Goal: Information Seeking & Learning: Learn about a topic

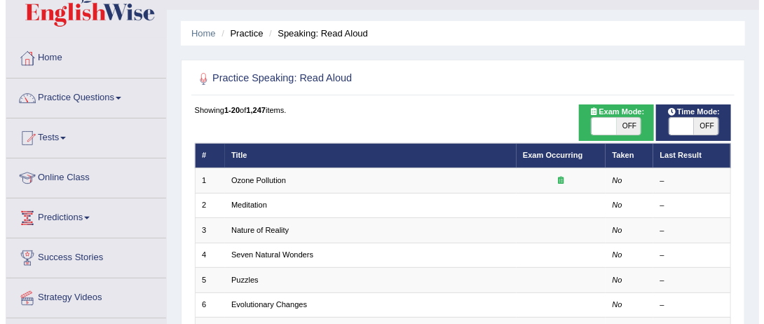
scroll to position [31, 0]
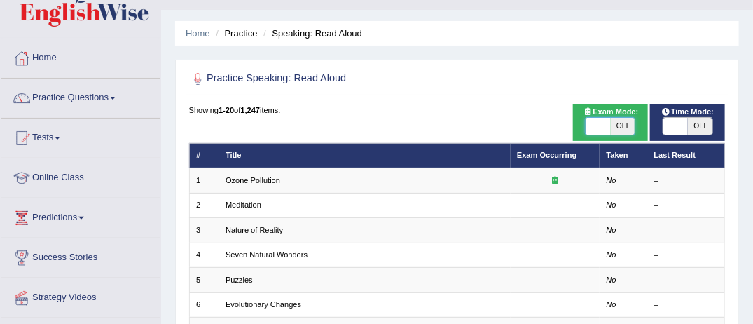
click at [595, 122] on span at bounding box center [599, 126] width 25 height 17
click at [595, 122] on span at bounding box center [598, 126] width 25 height 17
checkbox input "true"
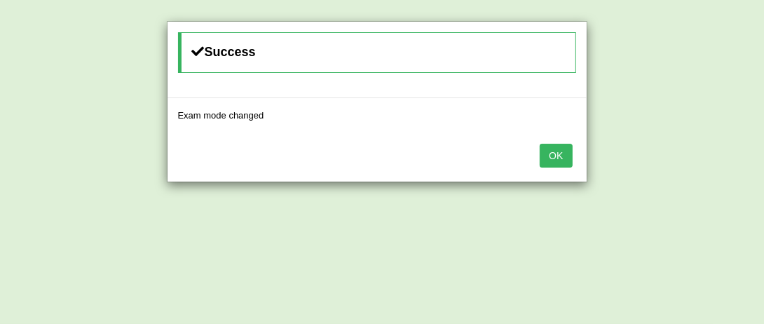
click at [560, 146] on button "OK" at bounding box center [556, 156] width 32 height 24
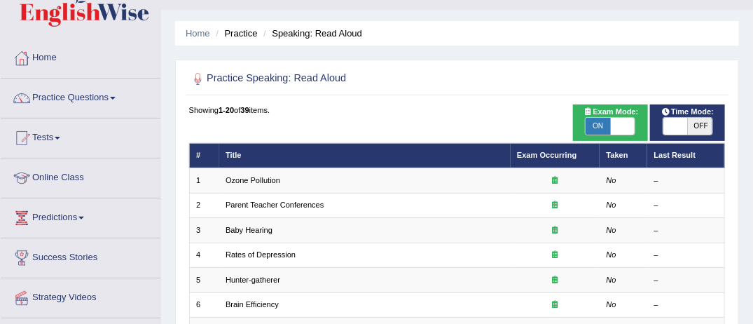
click at [699, 128] on span "OFF" at bounding box center [700, 126] width 25 height 17
checkbox input "true"
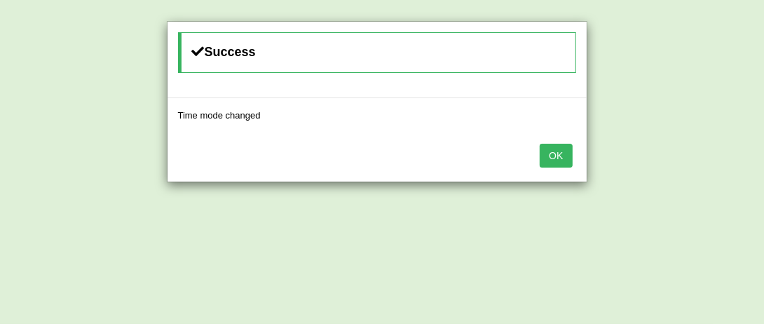
click at [559, 158] on button "OK" at bounding box center [556, 156] width 32 height 24
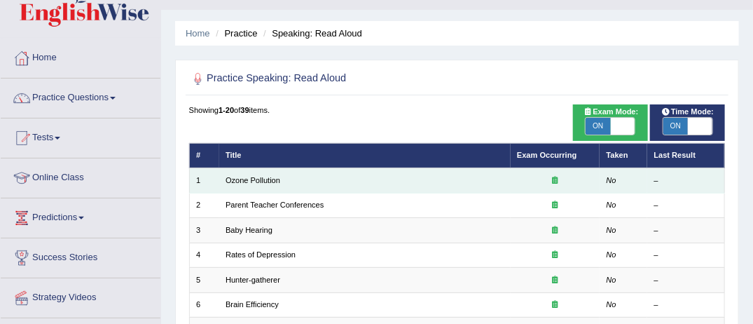
click at [484, 181] on td "Ozone Pollution" at bounding box center [365, 180] width 292 height 25
click at [331, 180] on td "Ozone Pollution" at bounding box center [365, 180] width 292 height 25
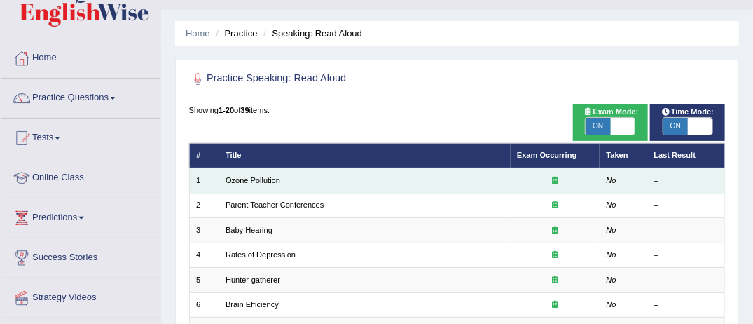
click at [331, 180] on td "Ozone Pollution" at bounding box center [365, 180] width 292 height 25
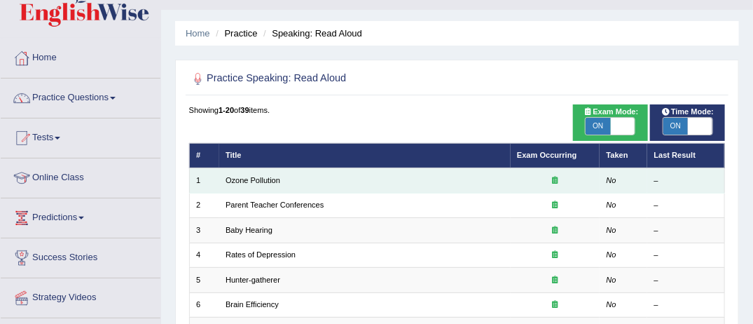
click at [331, 180] on td "Ozone Pollution" at bounding box center [365, 180] width 292 height 25
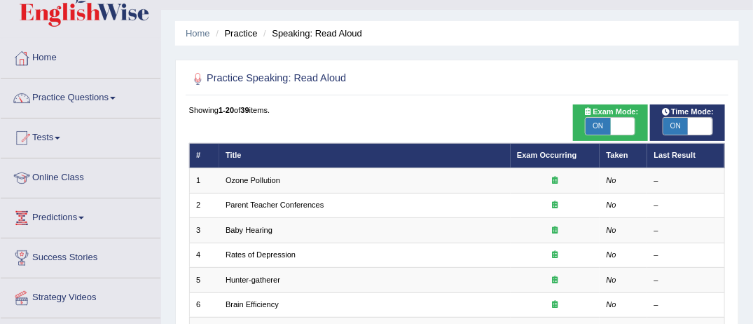
click at [342, 83] on h2 "Practice Speaking: Read Aloud" at bounding box center [355, 79] width 333 height 18
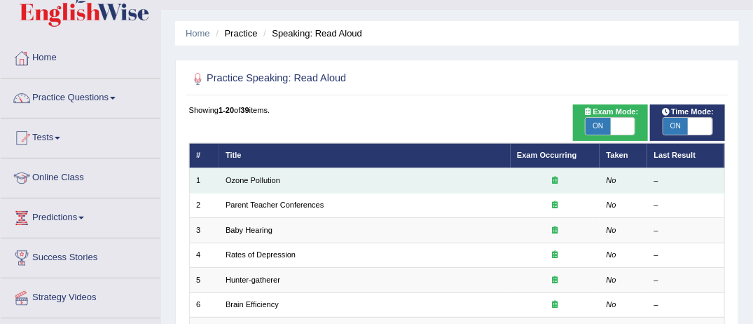
click at [619, 178] on td "No" at bounding box center [624, 180] width 48 height 25
click at [556, 179] on icon at bounding box center [556, 180] width 6 height 8
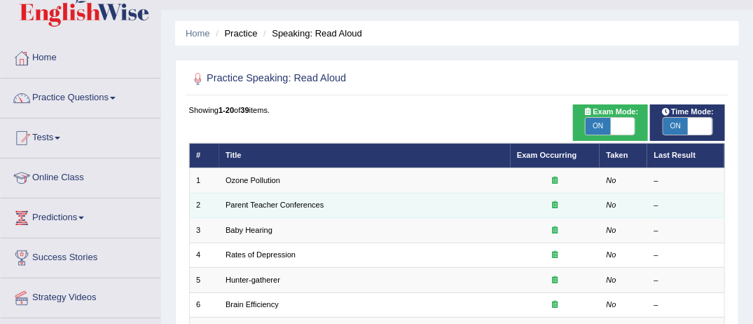
click at [357, 200] on td "Parent Teacher Conferences" at bounding box center [365, 205] width 292 height 25
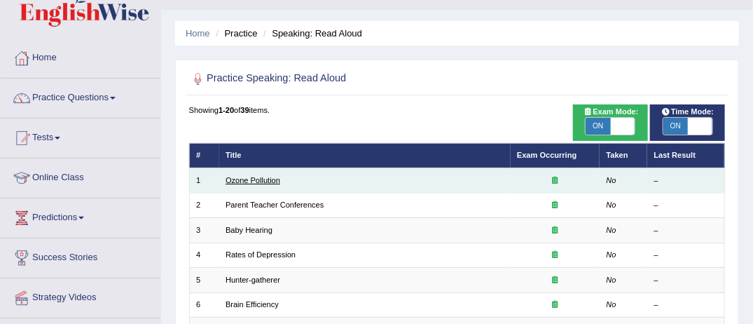
click at [277, 176] on link "Ozone Pollution" at bounding box center [253, 180] width 55 height 8
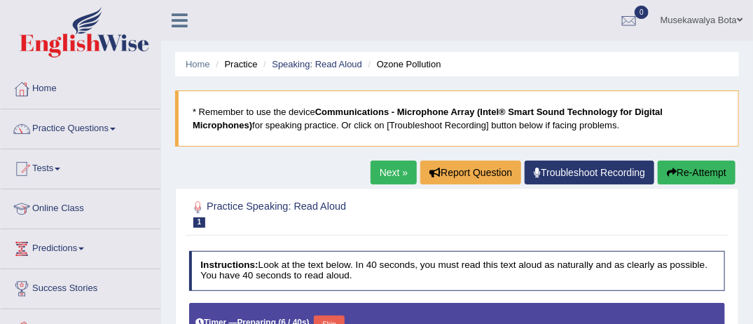
scroll to position [28, 0]
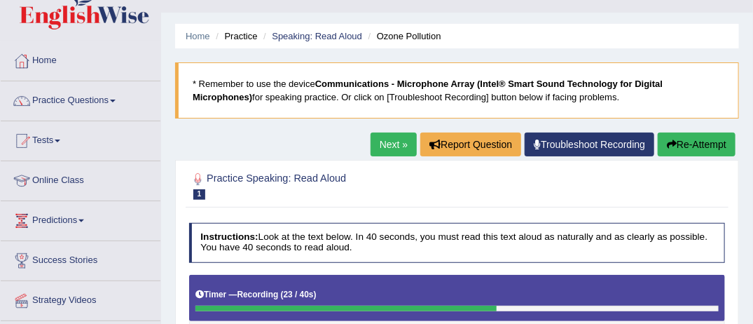
click at [387, 140] on link "Next »" at bounding box center [394, 144] width 46 height 24
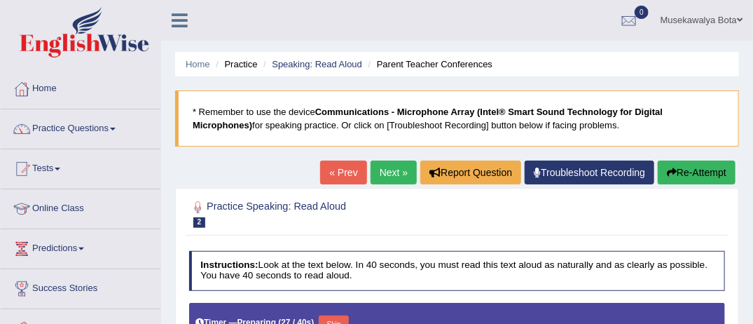
click at [343, 170] on link "« Prev" at bounding box center [343, 172] width 46 height 24
click at [247, 69] on li "Practice" at bounding box center [234, 63] width 45 height 13
click at [202, 67] on link "Home" at bounding box center [198, 64] width 25 height 11
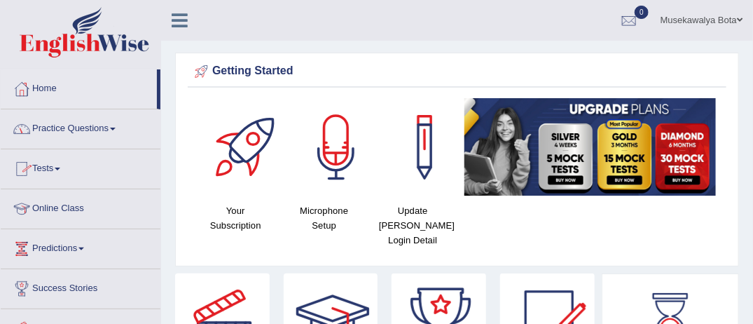
click at [116, 128] on span at bounding box center [113, 129] width 6 height 3
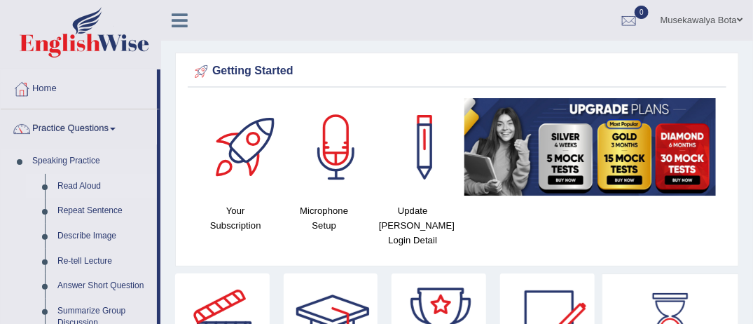
click at [85, 181] on link "Read Aloud" at bounding box center [104, 186] width 106 height 25
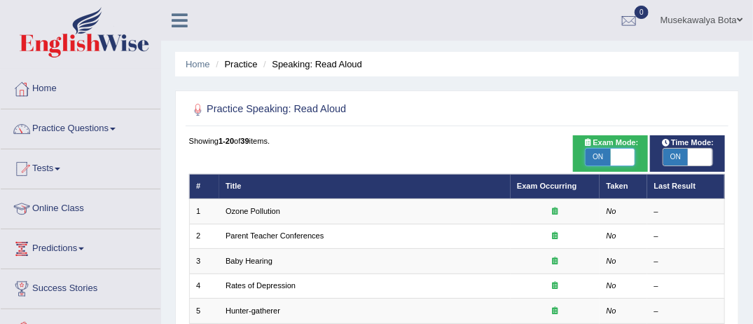
click at [624, 156] on span at bounding box center [623, 157] width 25 height 17
checkbox input "false"
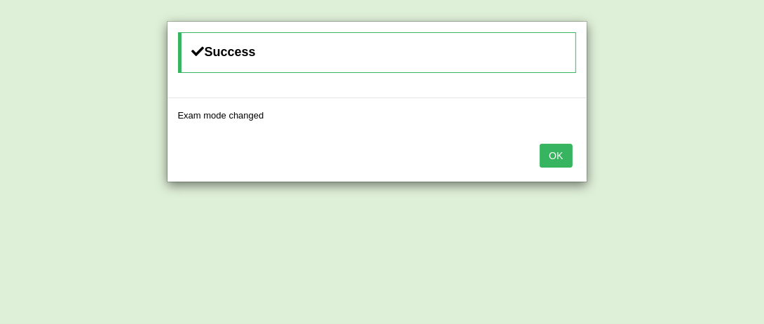
click at [558, 150] on button "OK" at bounding box center [556, 156] width 32 height 24
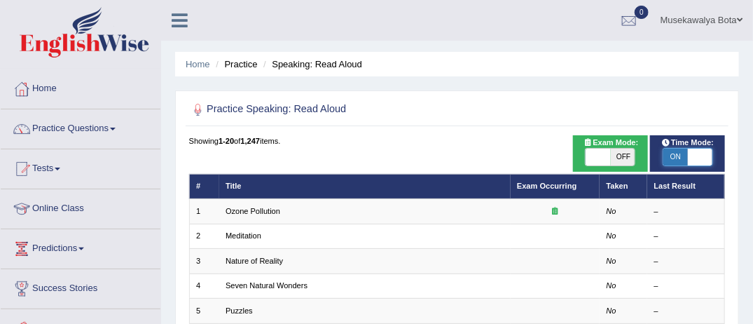
click at [703, 158] on span at bounding box center [700, 157] width 25 height 17
checkbox input "false"
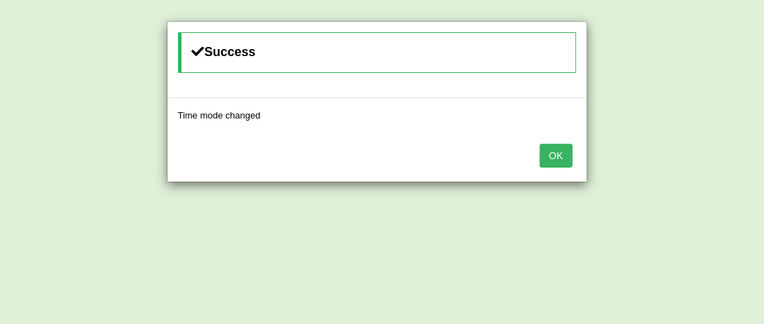
click at [560, 150] on button "OK" at bounding box center [556, 156] width 32 height 24
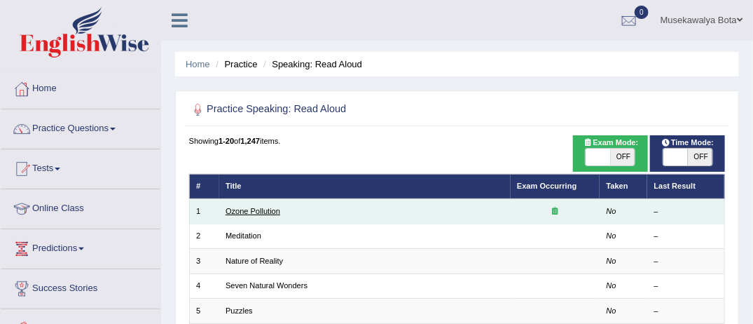
click at [264, 210] on link "Ozone Pollution" at bounding box center [253, 211] width 55 height 8
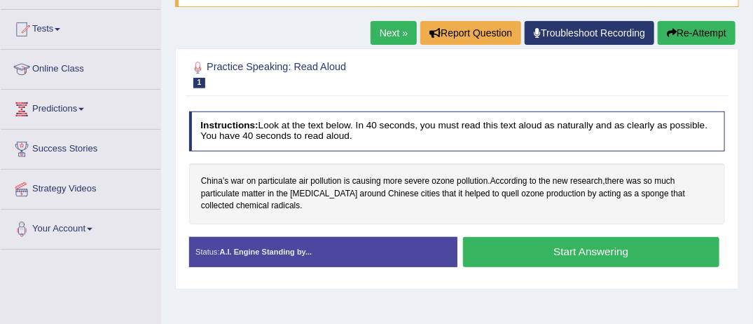
scroll to position [149, 0]
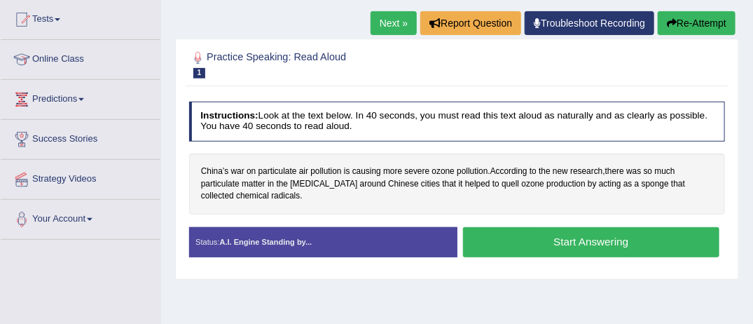
click at [591, 237] on button "Start Answering" at bounding box center [591, 242] width 256 height 30
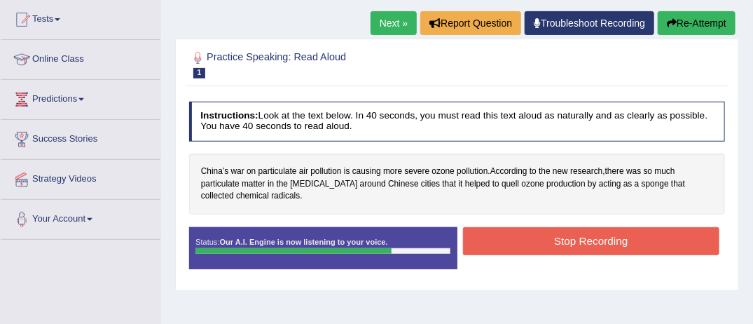
click at [591, 237] on button "Stop Recording" at bounding box center [591, 240] width 256 height 27
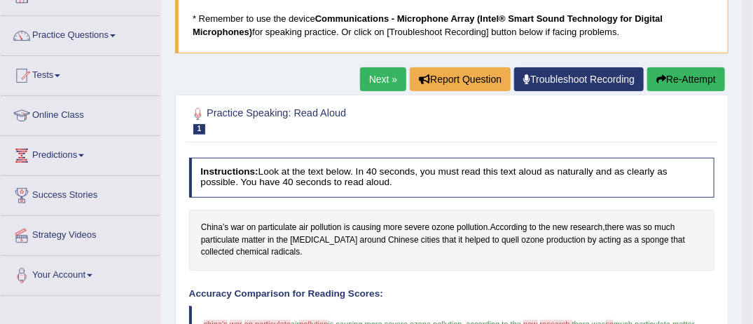
scroll to position [93, 0]
click at [380, 76] on link "Next »" at bounding box center [383, 79] width 46 height 24
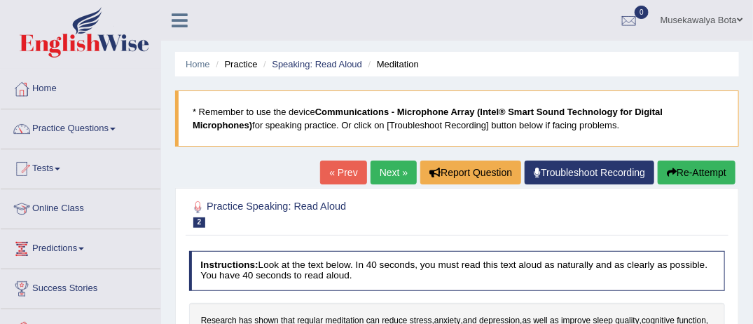
click at [339, 171] on link "« Prev" at bounding box center [343, 172] width 46 height 24
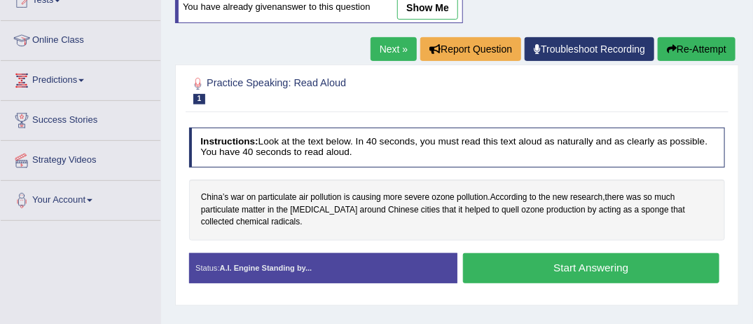
scroll to position [196, 0]
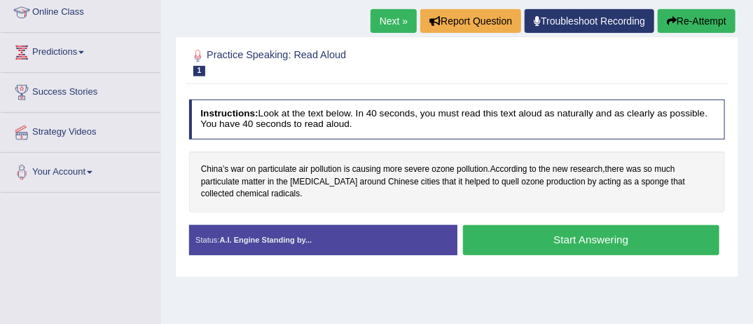
click at [554, 234] on button "Start Answering" at bounding box center [591, 240] width 256 height 30
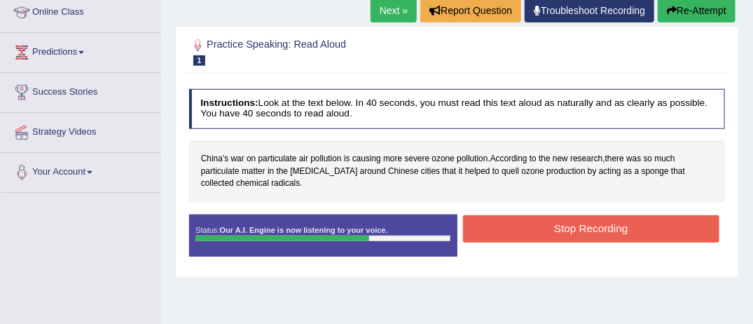
click at [554, 234] on button "Stop Recording" at bounding box center [591, 228] width 256 height 27
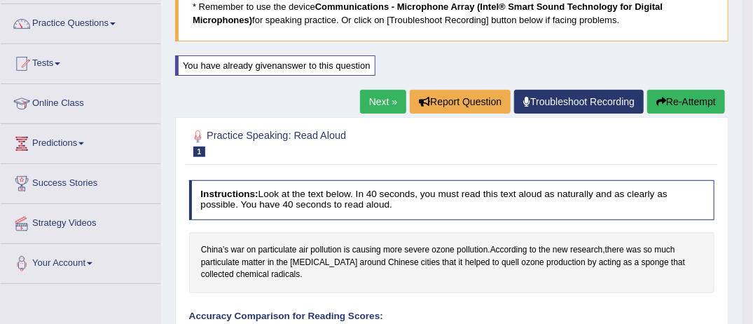
scroll to position [93, 0]
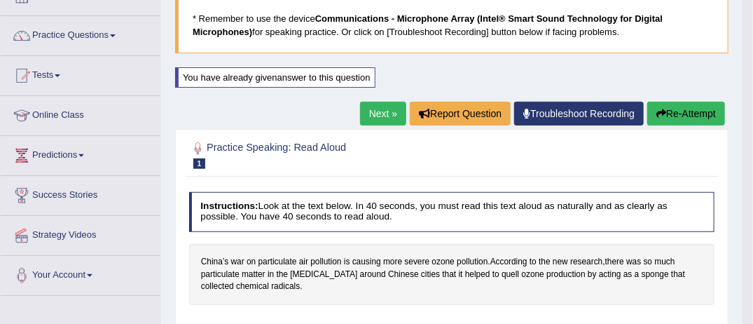
click at [367, 107] on link "Next »" at bounding box center [383, 114] width 46 height 24
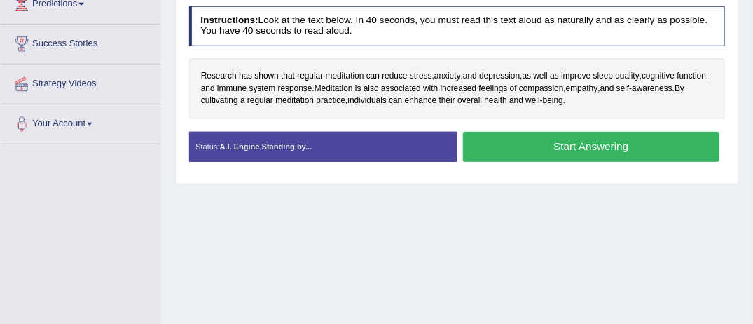
scroll to position [252, 0]
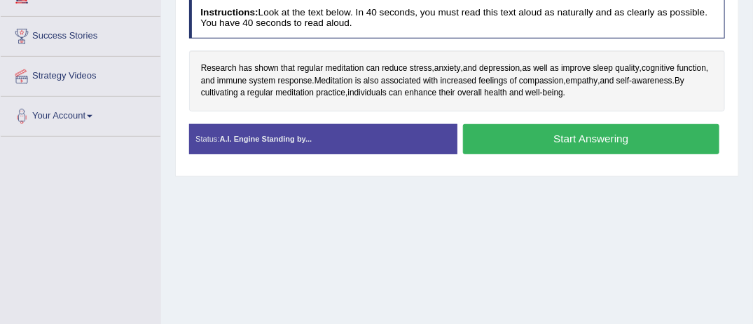
click at [575, 135] on button "Start Answering" at bounding box center [591, 139] width 256 height 30
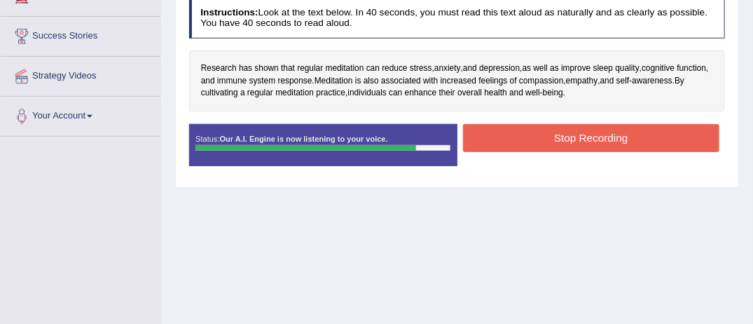
click at [575, 135] on button "Stop Recording" at bounding box center [591, 137] width 256 height 27
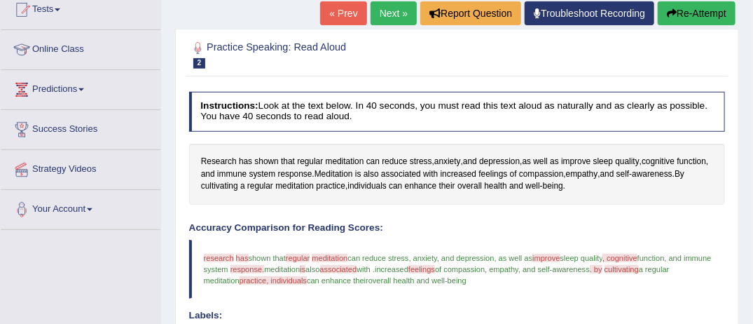
scroll to position [139, 0]
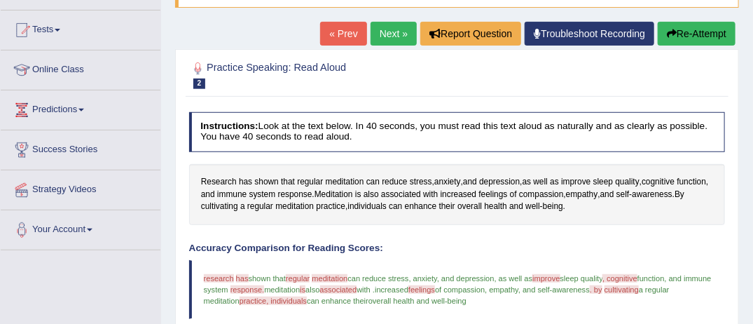
click at [405, 32] on link "Next »" at bounding box center [394, 34] width 46 height 24
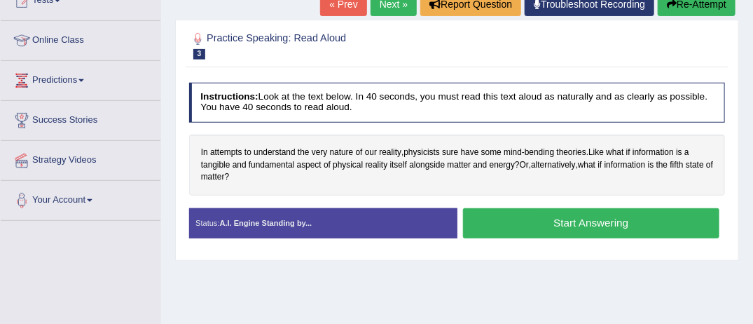
scroll to position [196, 0]
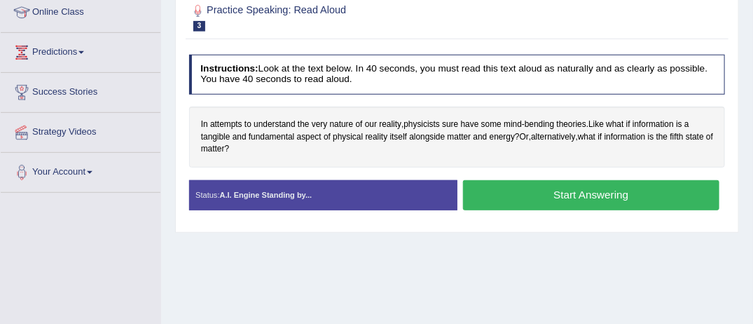
click at [625, 193] on button "Start Answering" at bounding box center [591, 195] width 256 height 30
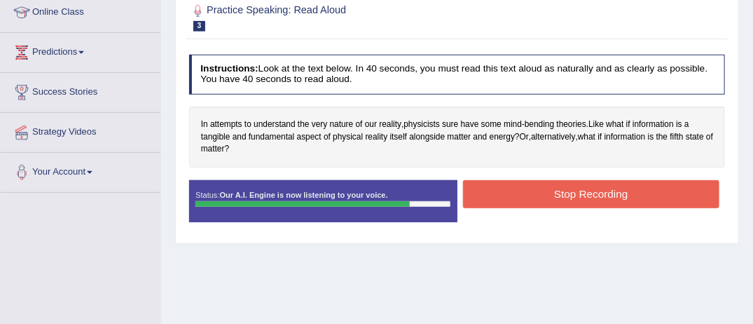
click at [625, 193] on button "Stop Recording" at bounding box center [591, 193] width 256 height 27
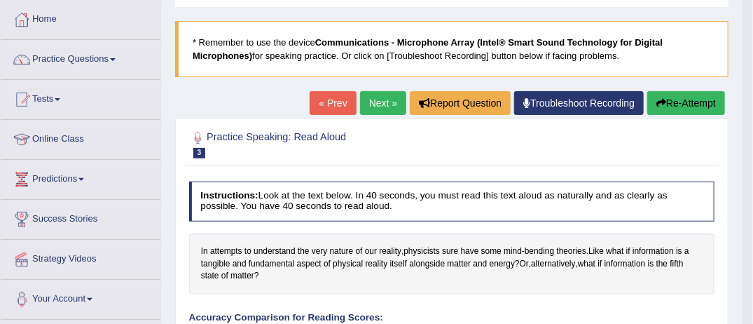
scroll to position [56, 0]
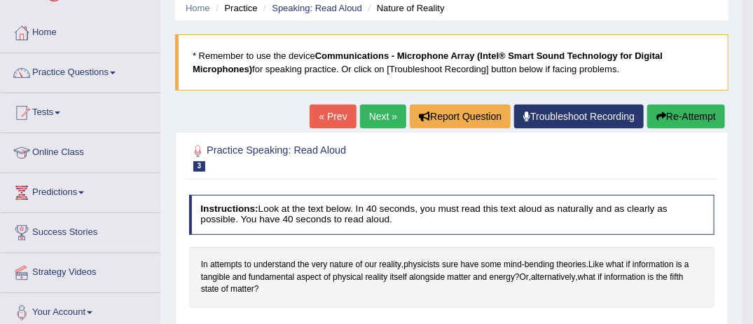
click at [382, 115] on link "Next »" at bounding box center [383, 116] width 46 height 24
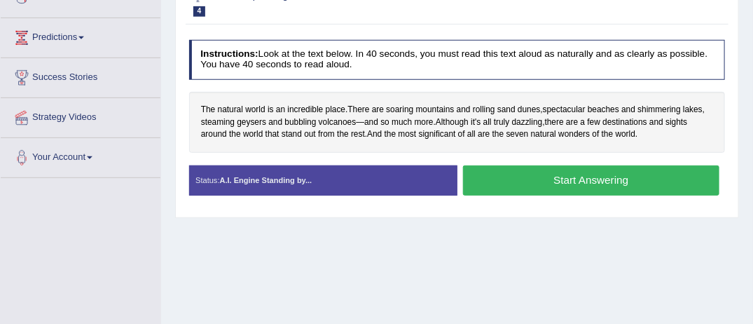
scroll to position [224, 0]
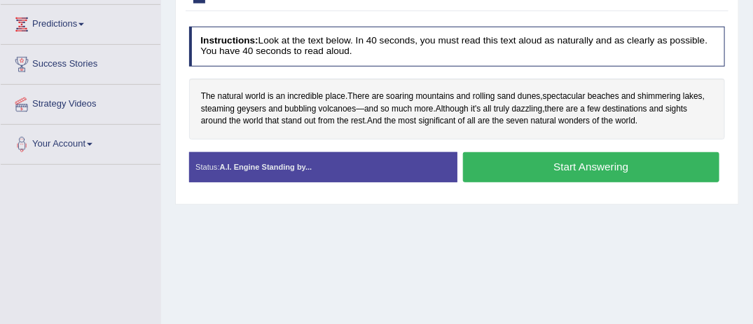
click at [631, 165] on button "Start Answering" at bounding box center [591, 167] width 256 height 30
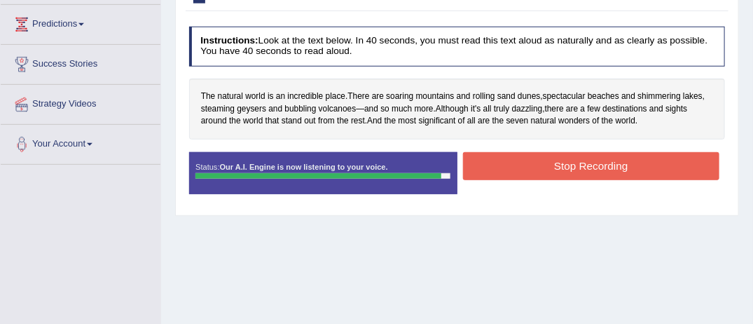
click at [631, 165] on button "Stop Recording" at bounding box center [591, 165] width 256 height 27
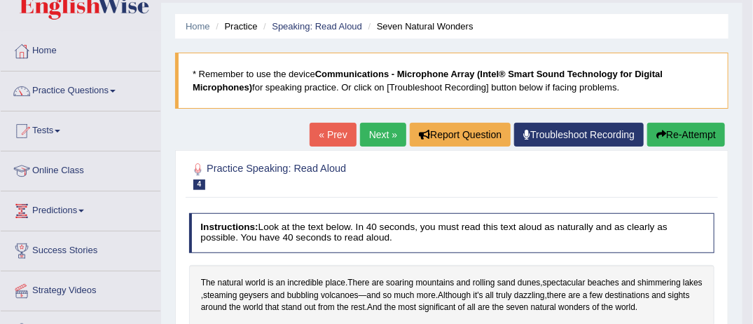
scroll to position [28, 0]
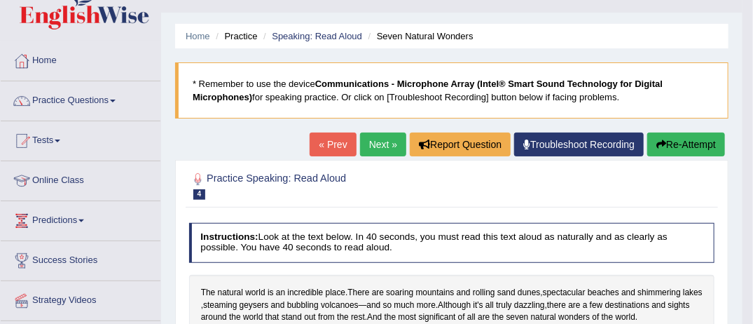
click at [332, 147] on link "« Prev" at bounding box center [333, 144] width 46 height 24
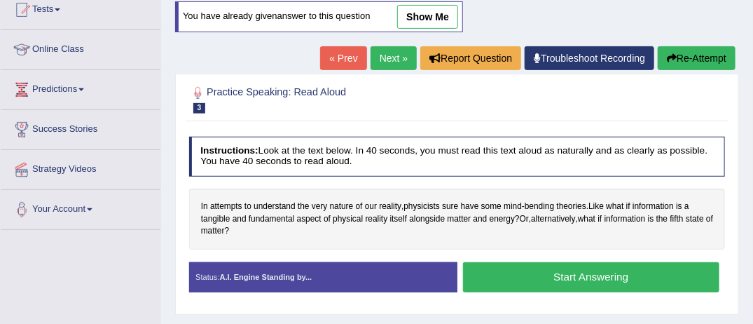
scroll to position [168, 0]
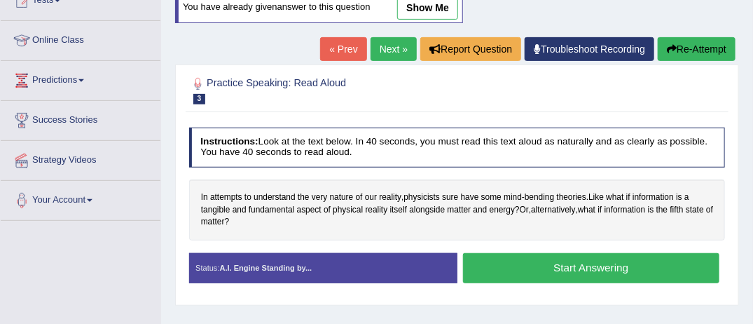
click at [613, 264] on button "Start Answering" at bounding box center [591, 268] width 256 height 30
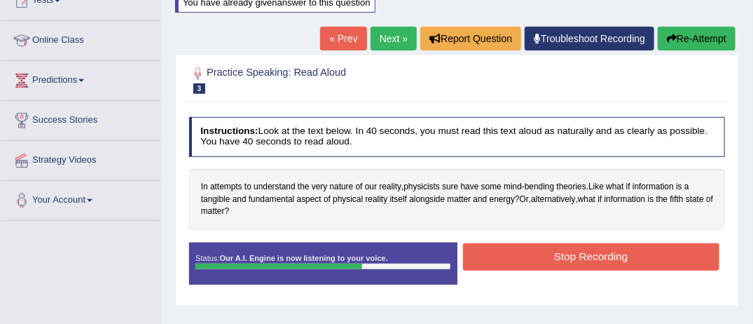
click at [613, 264] on button "Stop Recording" at bounding box center [591, 256] width 256 height 27
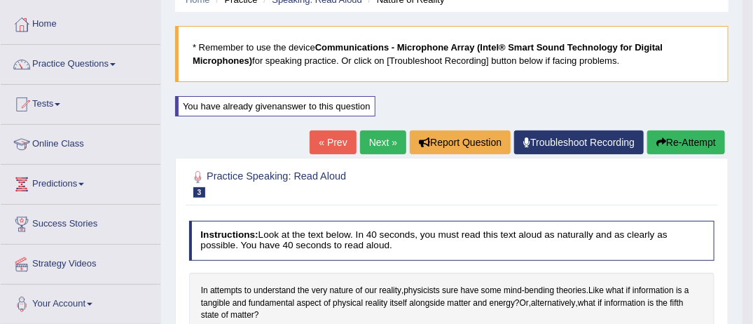
scroll to position [56, 0]
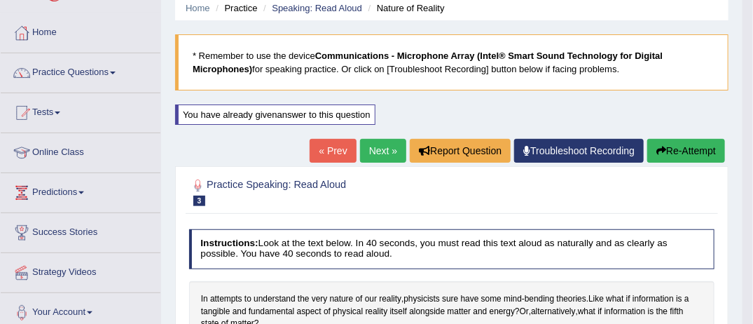
click at [378, 144] on link "Next »" at bounding box center [383, 151] width 46 height 24
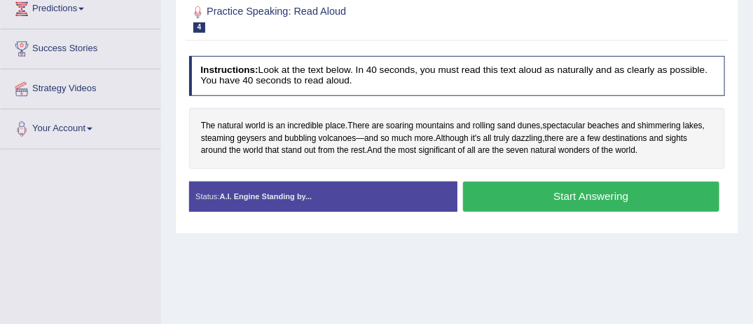
scroll to position [280, 0]
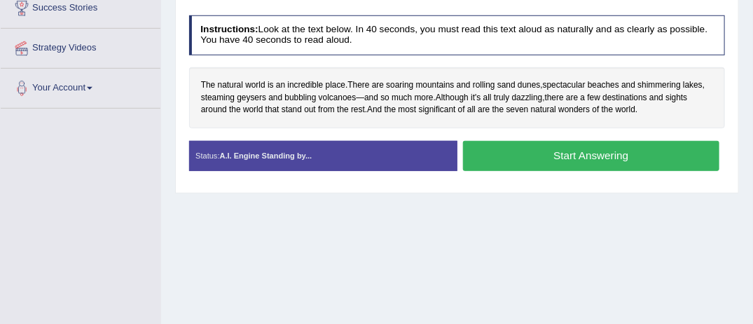
click at [619, 156] on button "Start Answering" at bounding box center [591, 156] width 256 height 30
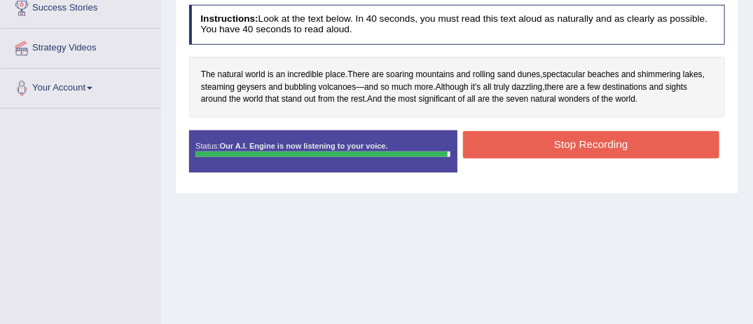
click at [619, 156] on div "Stop Recording" at bounding box center [592, 146] width 268 height 31
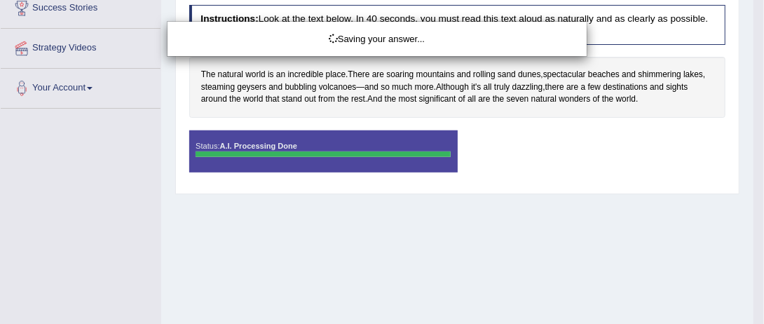
click at [619, 149] on div "Saving your answer..." at bounding box center [382, 162] width 764 height 324
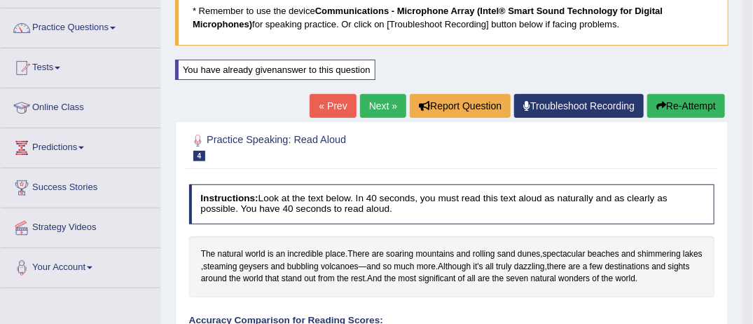
scroll to position [88, 0]
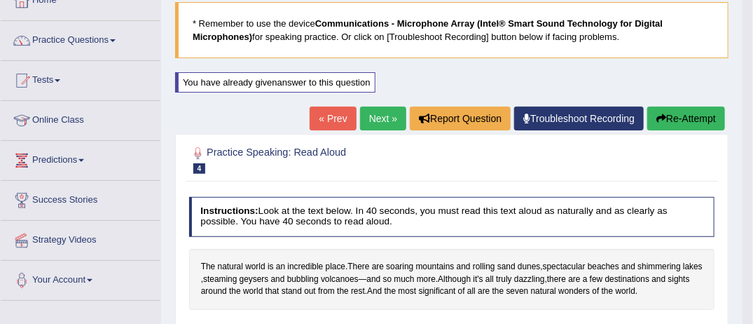
click at [383, 118] on link "Next »" at bounding box center [383, 119] width 46 height 24
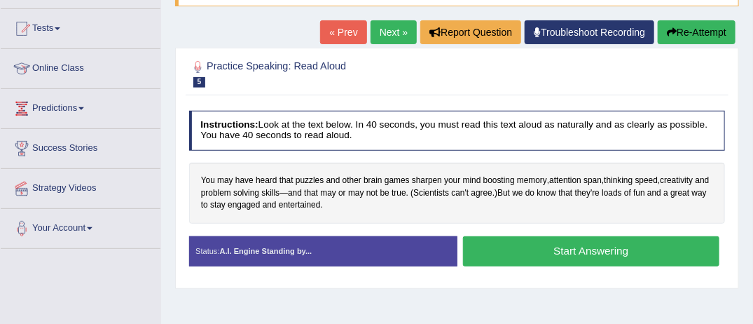
scroll to position [168, 0]
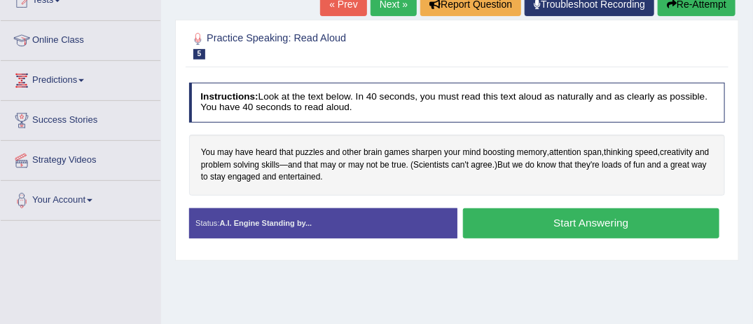
click at [622, 219] on button "Start Answering" at bounding box center [591, 223] width 256 height 30
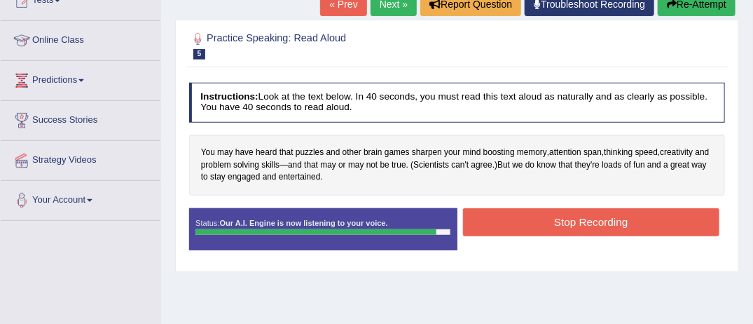
click at [622, 219] on button "Stop Recording" at bounding box center [591, 221] width 256 height 27
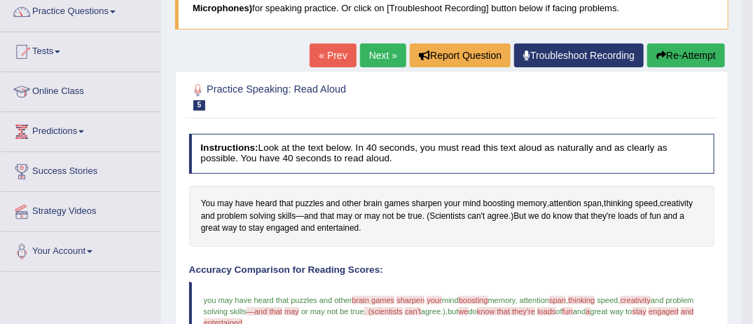
scroll to position [112, 0]
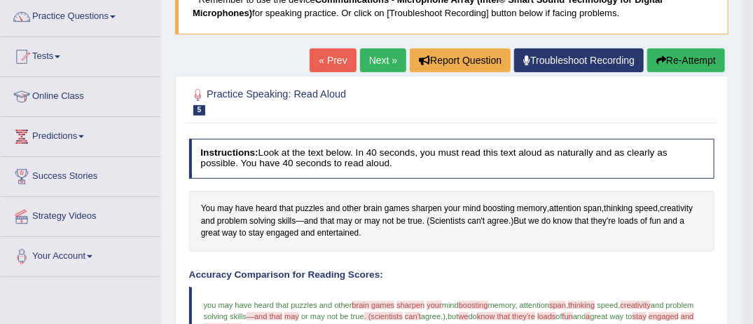
click at [702, 57] on button "Re-Attempt" at bounding box center [686, 60] width 78 height 24
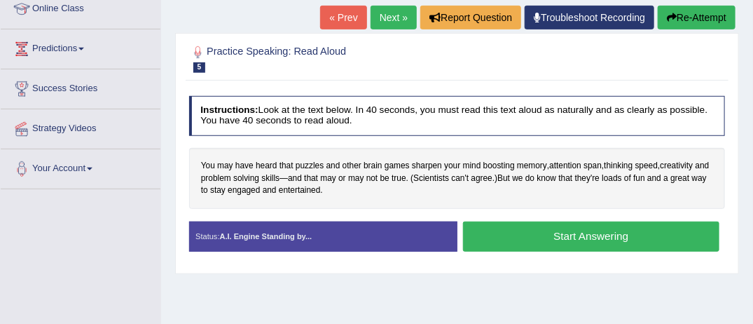
scroll to position [200, 0]
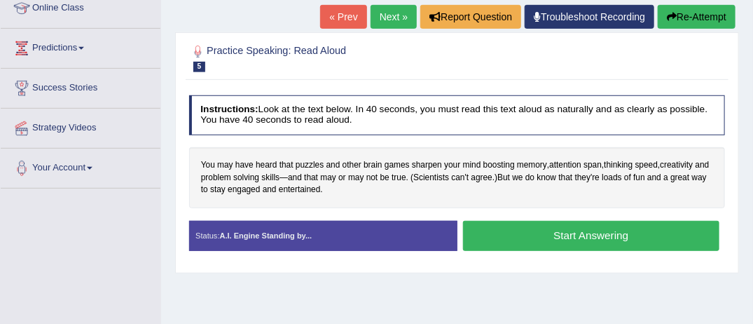
click at [626, 236] on button "Start Answering" at bounding box center [591, 236] width 256 height 30
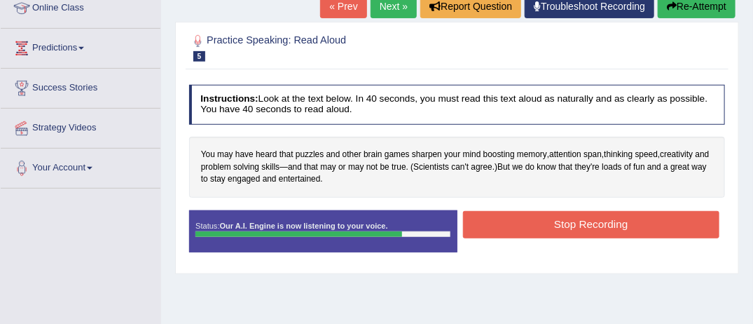
click at [624, 216] on button "Stop Recording" at bounding box center [591, 224] width 256 height 27
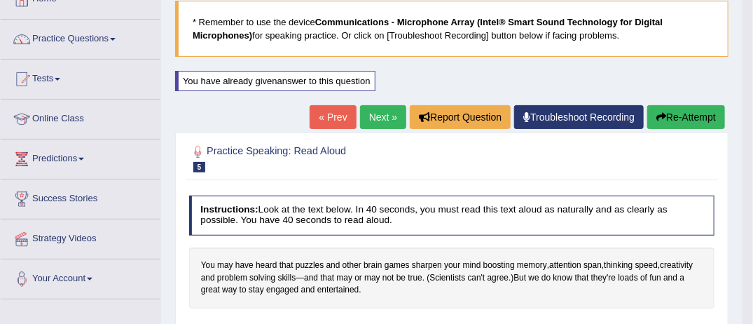
scroll to position [88, 0]
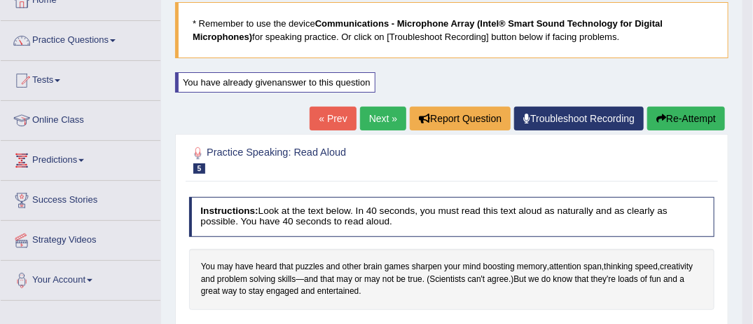
click at [687, 114] on button "Re-Attempt" at bounding box center [686, 119] width 78 height 24
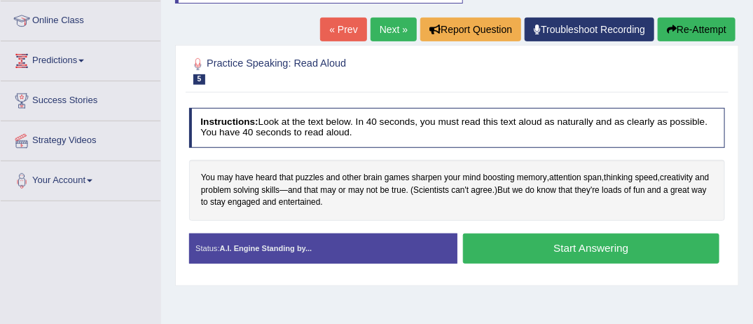
scroll to position [200, 0]
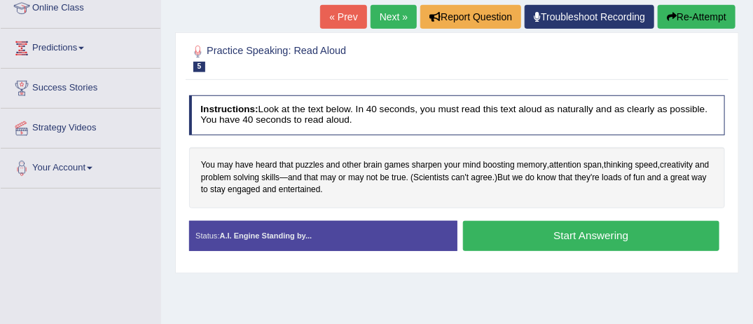
click at [592, 232] on button "Start Answering" at bounding box center [591, 236] width 256 height 30
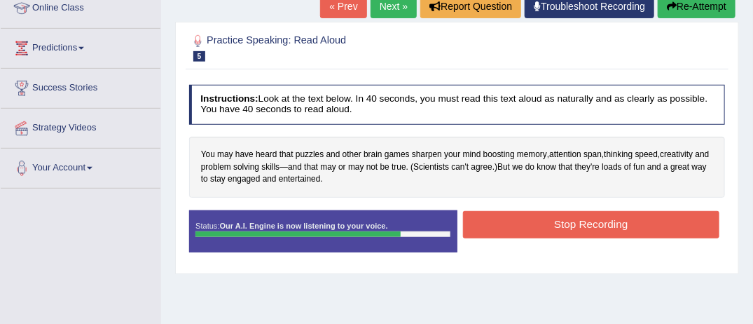
click at [585, 220] on button "Stop Recording" at bounding box center [591, 224] width 256 height 27
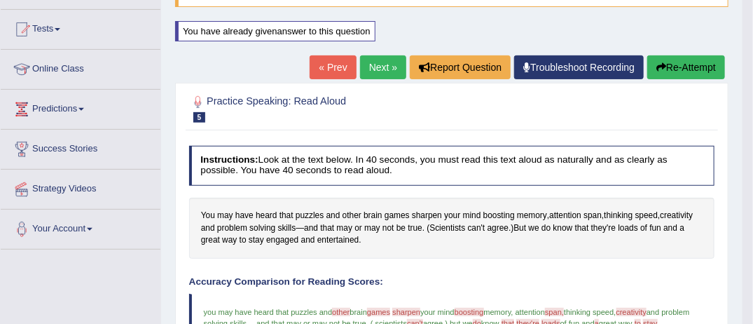
scroll to position [140, 0]
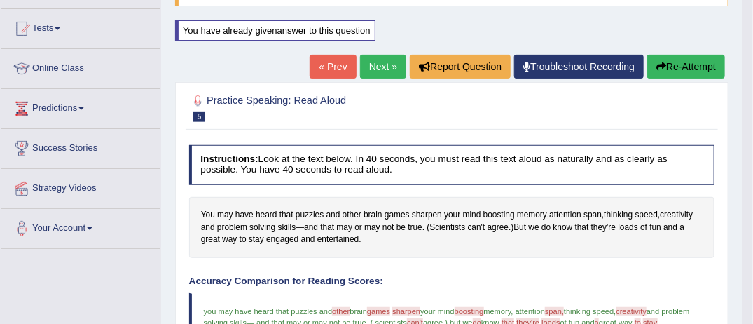
click at [382, 66] on link "Next »" at bounding box center [383, 67] width 46 height 24
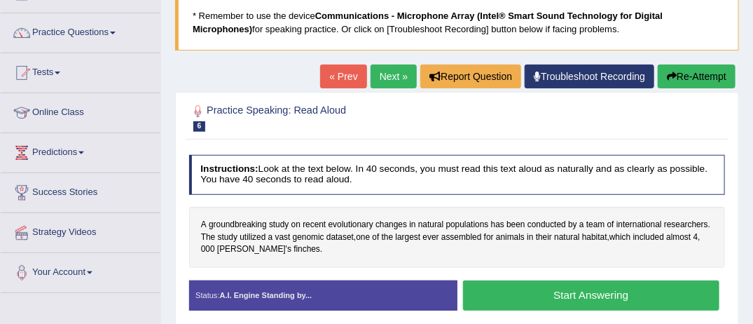
scroll to position [112, 0]
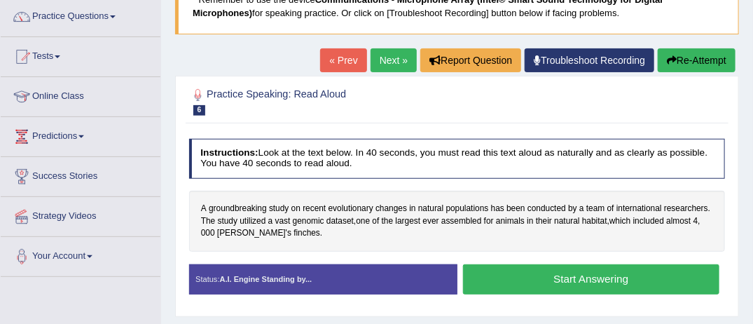
click at [595, 281] on button "Start Answering" at bounding box center [591, 279] width 256 height 30
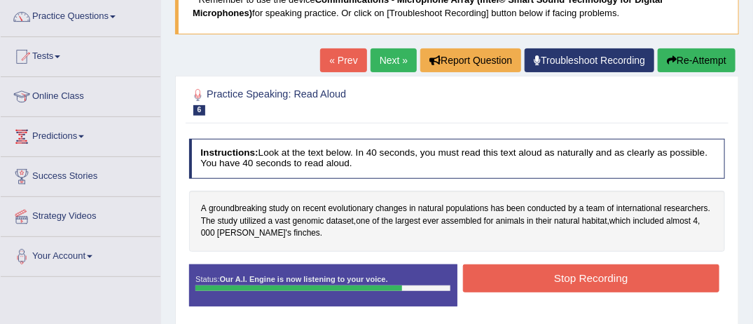
click at [595, 281] on button "Stop Recording" at bounding box center [591, 277] width 256 height 27
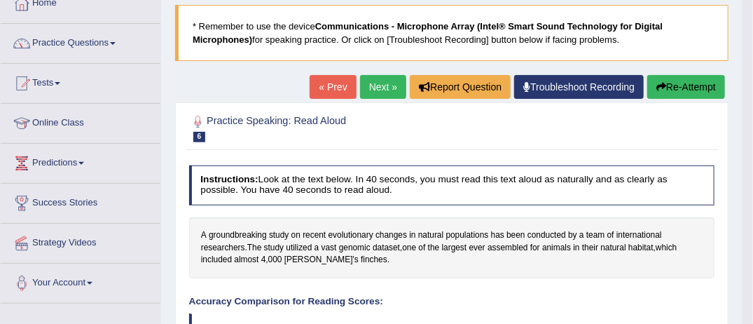
scroll to position [84, 0]
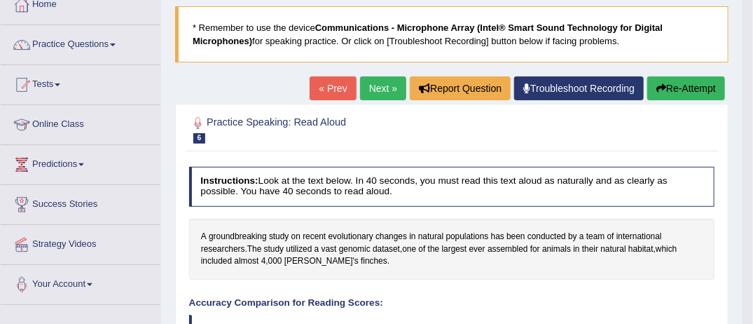
click at [709, 81] on button "Re-Attempt" at bounding box center [686, 88] width 78 height 24
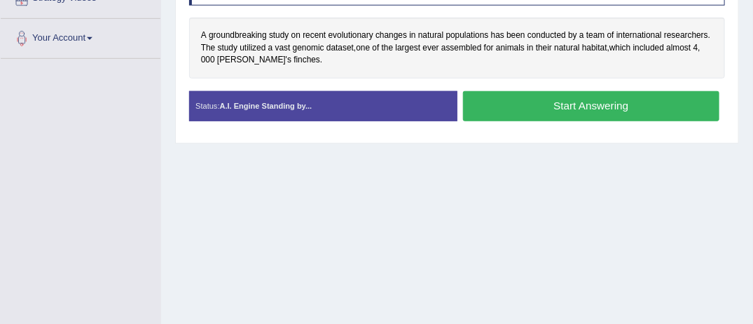
scroll to position [336, 0]
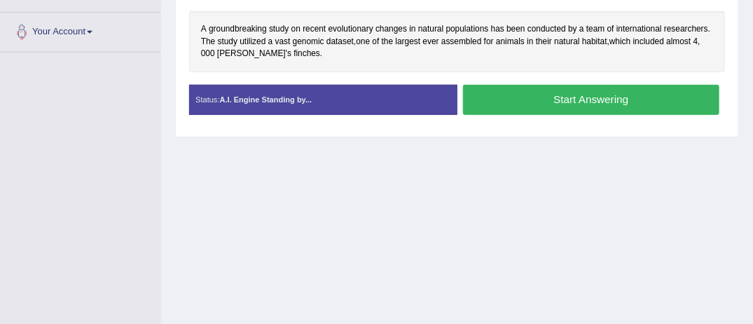
click at [584, 85] on button "Start Answering" at bounding box center [591, 100] width 256 height 30
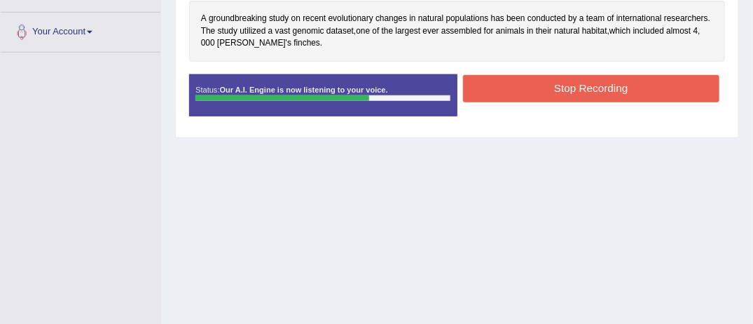
click at [582, 81] on button "Stop Recording" at bounding box center [591, 88] width 256 height 27
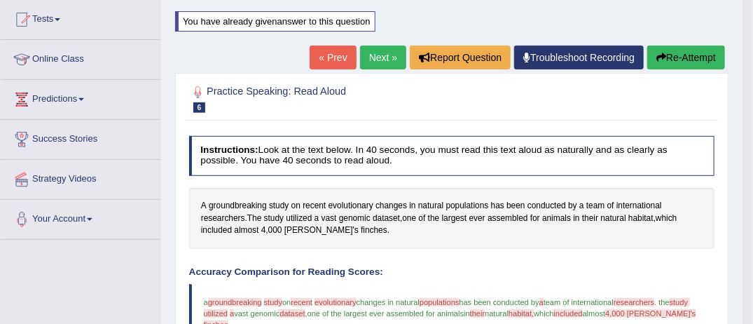
scroll to position [144, 0]
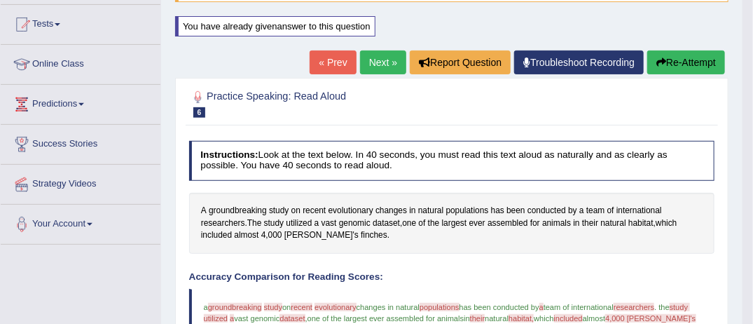
click at [689, 59] on button "Re-Attempt" at bounding box center [686, 62] width 78 height 24
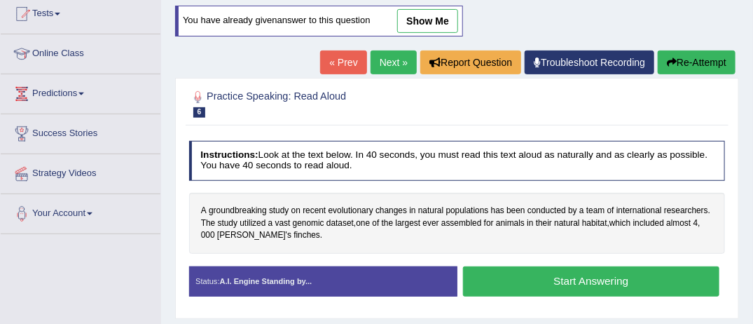
click at [583, 275] on button "Start Answering" at bounding box center [591, 281] width 256 height 30
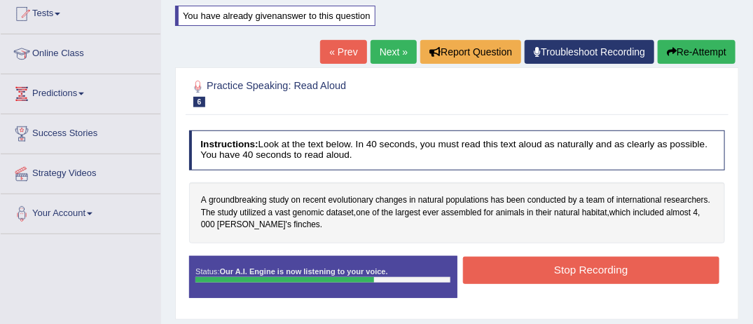
click at [583, 275] on button "Stop Recording" at bounding box center [591, 269] width 256 height 27
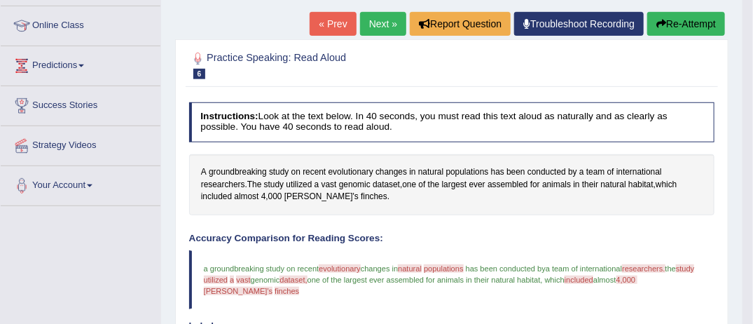
scroll to position [155, 0]
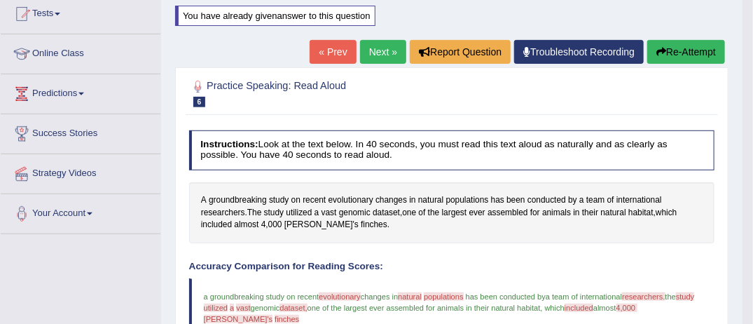
click at [694, 50] on button "Re-Attempt" at bounding box center [686, 52] width 78 height 24
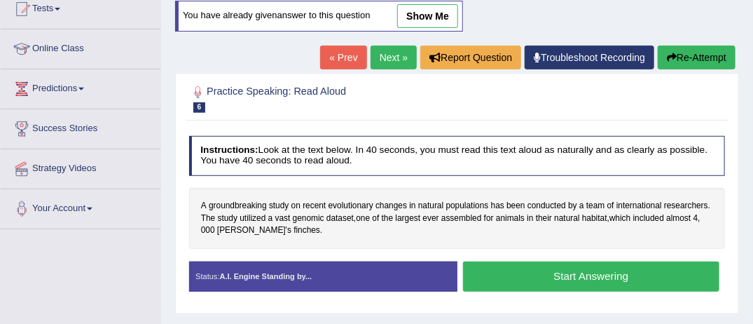
click at [598, 275] on button "Start Answering" at bounding box center [591, 276] width 256 height 30
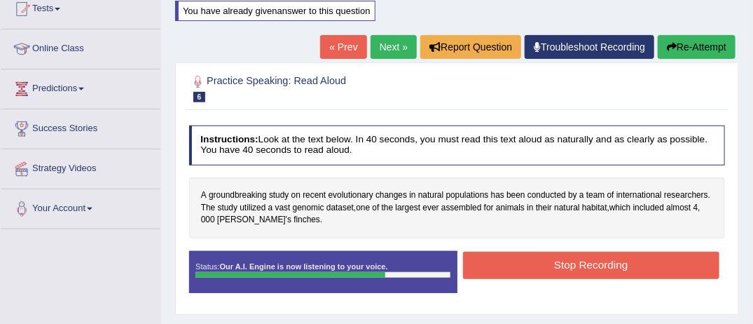
click at [592, 254] on button "Stop Recording" at bounding box center [591, 265] width 256 height 27
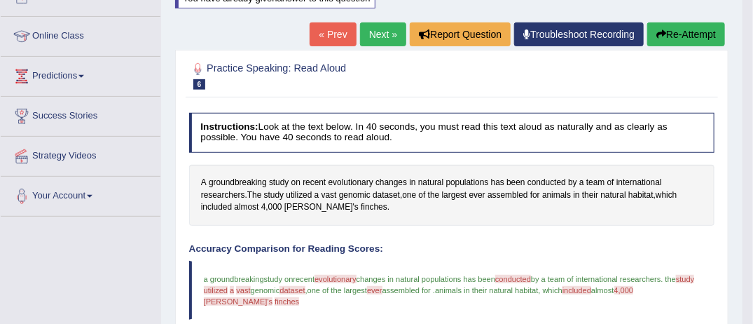
scroll to position [160, 0]
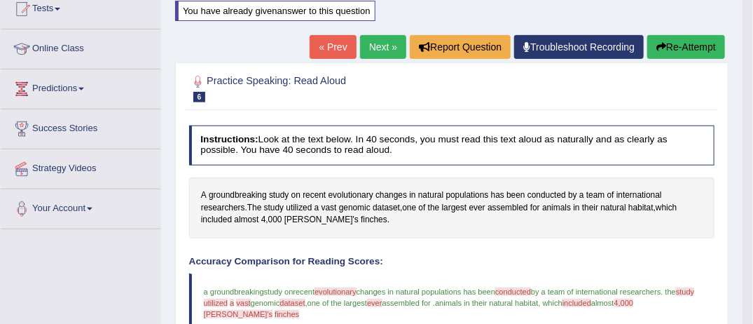
click at [698, 42] on button "Re-Attempt" at bounding box center [686, 47] width 78 height 24
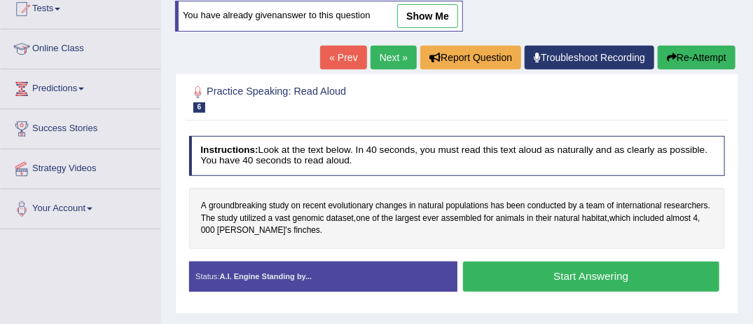
click at [649, 270] on button "Start Answering" at bounding box center [591, 276] width 256 height 30
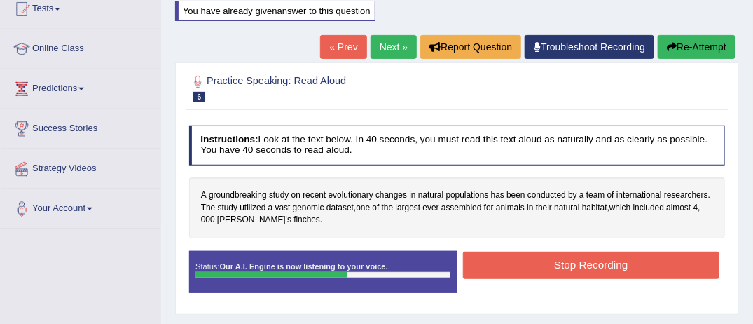
click at [649, 270] on button "Stop Recording" at bounding box center [591, 265] width 256 height 27
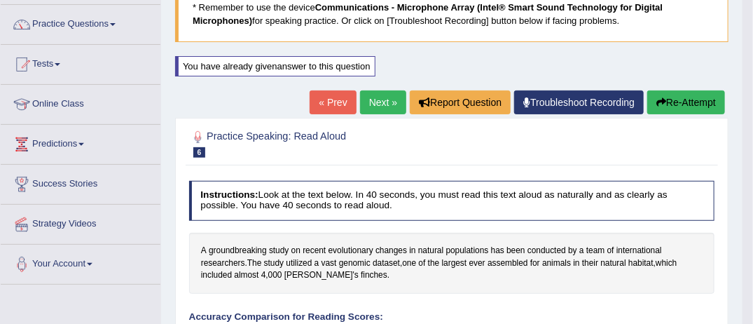
scroll to position [104, 0]
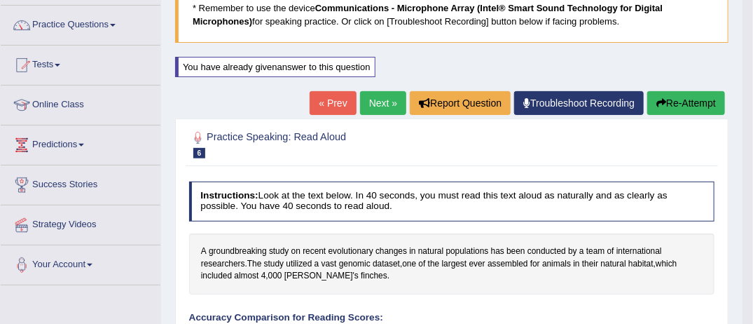
click at [683, 96] on button "Re-Attempt" at bounding box center [686, 103] width 78 height 24
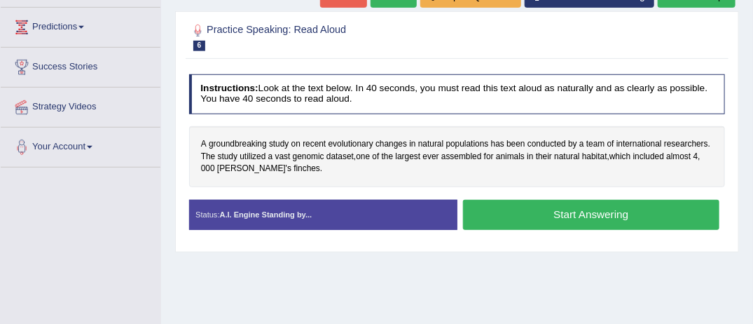
scroll to position [227, 0]
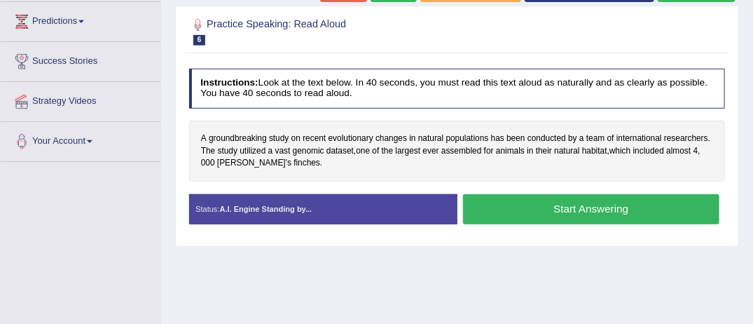
click at [580, 196] on button "Start Answering" at bounding box center [591, 209] width 256 height 30
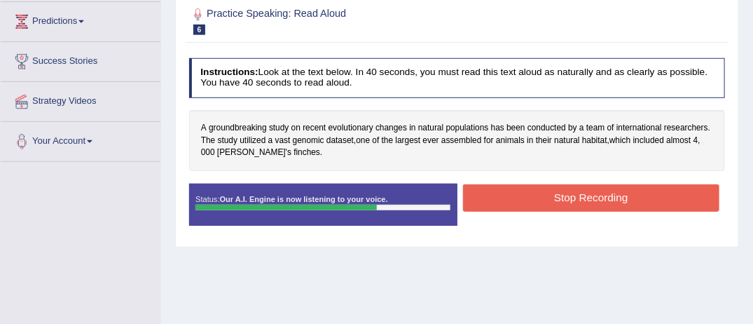
click at [580, 196] on button "Stop Recording" at bounding box center [591, 197] width 256 height 27
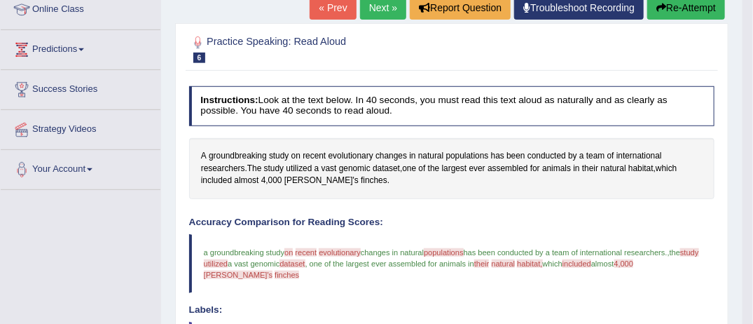
scroll to position [171, 0]
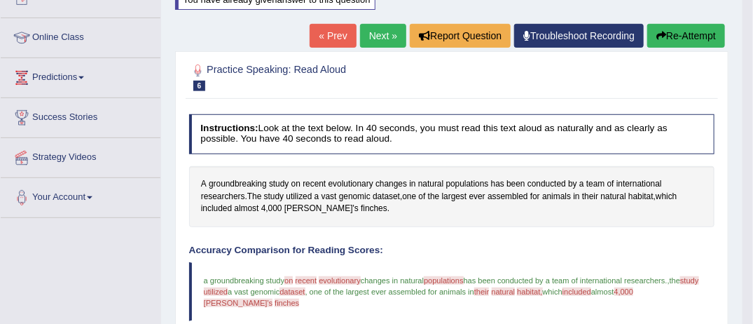
click at [683, 31] on button "Re-Attempt" at bounding box center [686, 36] width 78 height 24
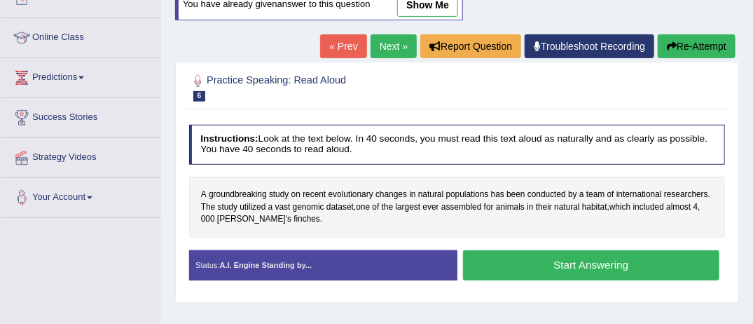
click at [612, 258] on button "Start Answering" at bounding box center [591, 265] width 256 height 30
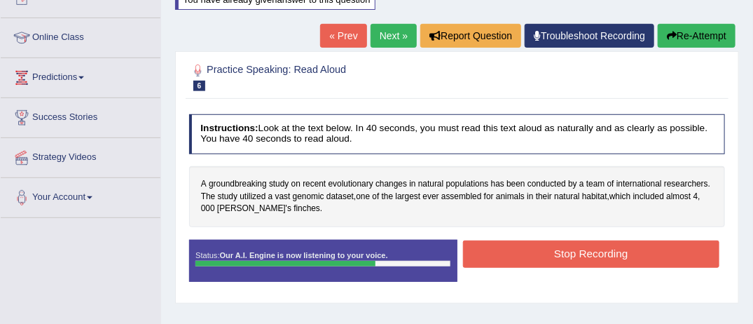
click at [612, 258] on button "Stop Recording" at bounding box center [591, 253] width 256 height 27
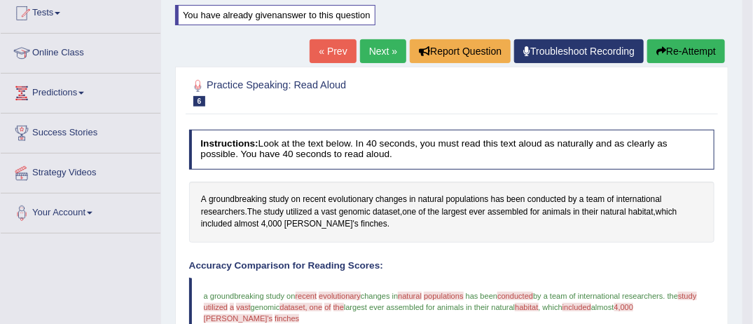
scroll to position [143, 0]
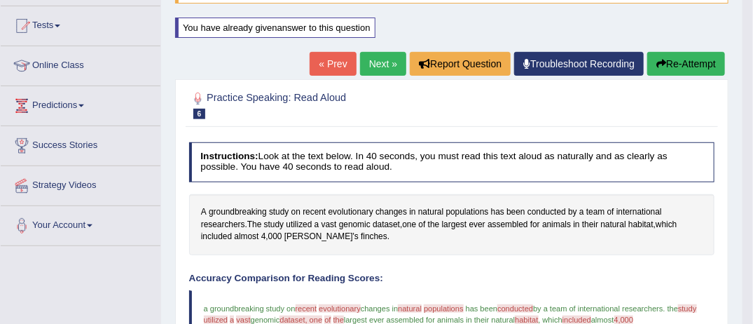
click at [704, 54] on button "Re-Attempt" at bounding box center [686, 64] width 78 height 24
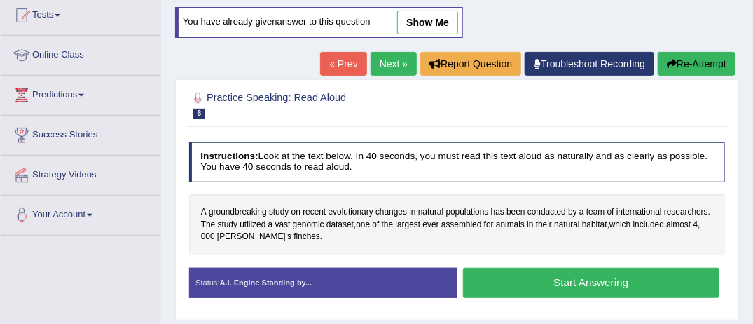
scroll to position [153, 0]
click at [631, 276] on button "Start Answering" at bounding box center [591, 283] width 256 height 30
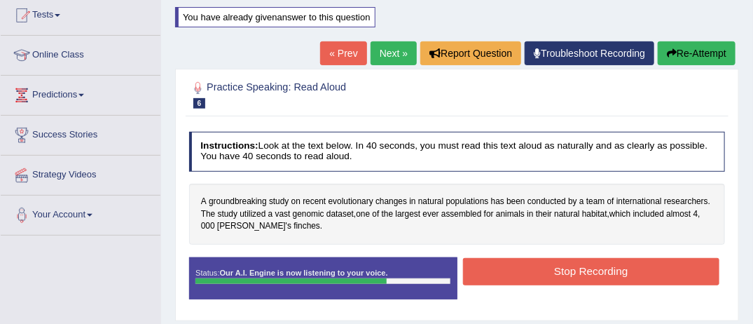
click at [631, 276] on button "Stop Recording" at bounding box center [591, 271] width 256 height 27
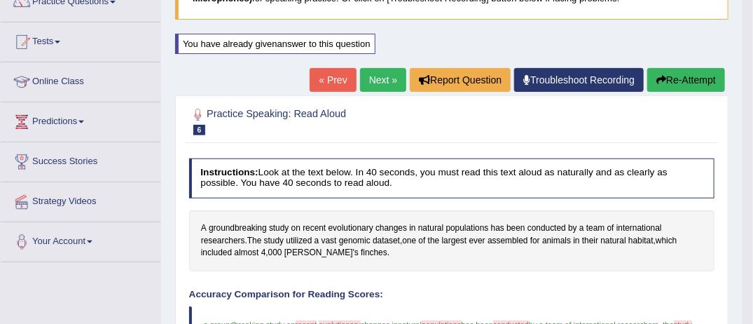
scroll to position [125, 0]
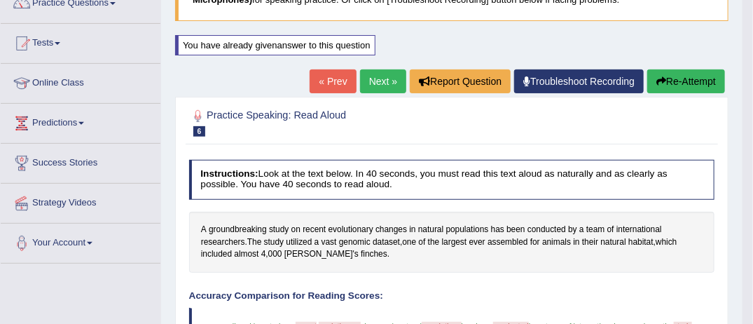
click at [687, 77] on button "Re-Attempt" at bounding box center [686, 81] width 78 height 24
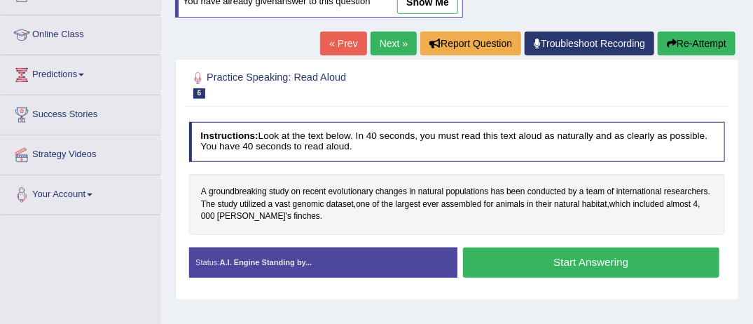
scroll to position [181, 0]
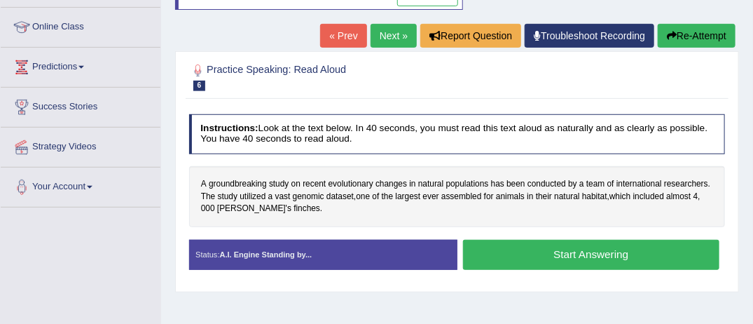
click at [566, 247] on button "Start Answering" at bounding box center [591, 255] width 256 height 30
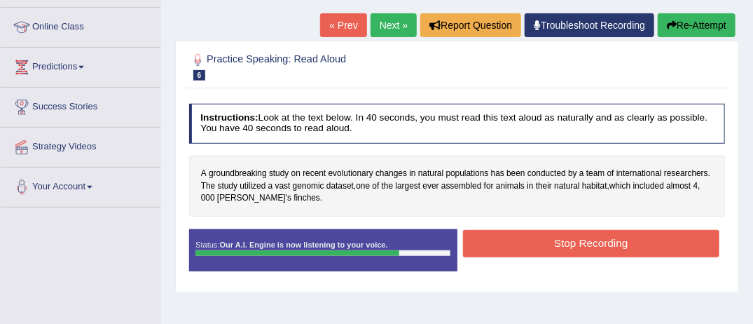
click at [566, 247] on button "Stop Recording" at bounding box center [591, 243] width 256 height 27
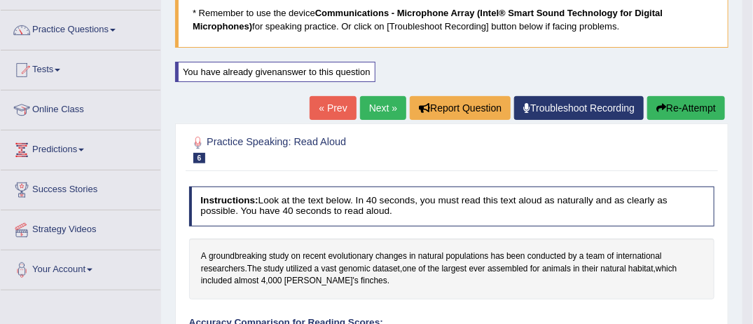
scroll to position [69, 0]
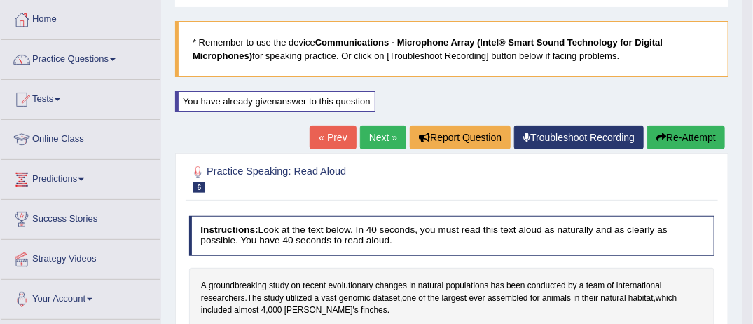
click at [701, 139] on button "Re-Attempt" at bounding box center [686, 137] width 78 height 24
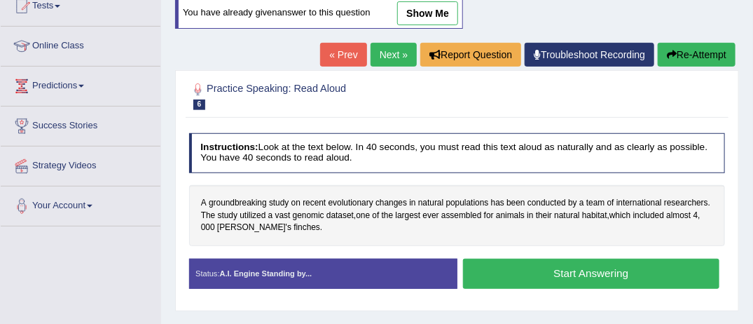
scroll to position [181, 0]
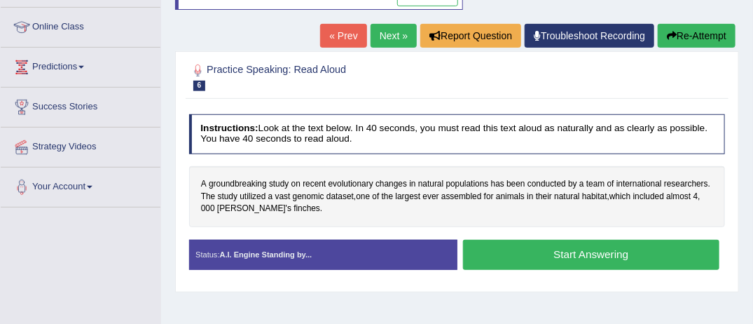
click at [617, 245] on button "Start Answering" at bounding box center [591, 255] width 256 height 30
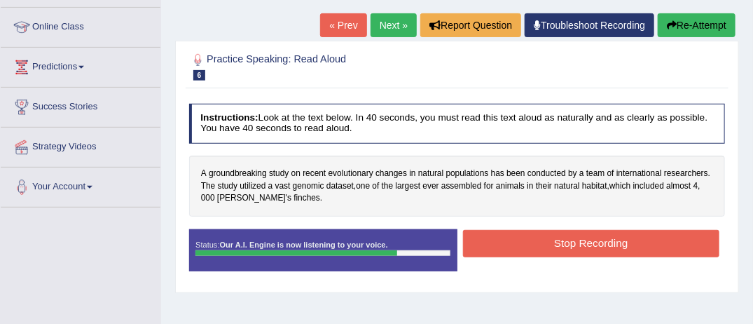
click at [617, 245] on button "Stop Recording" at bounding box center [591, 243] width 256 height 27
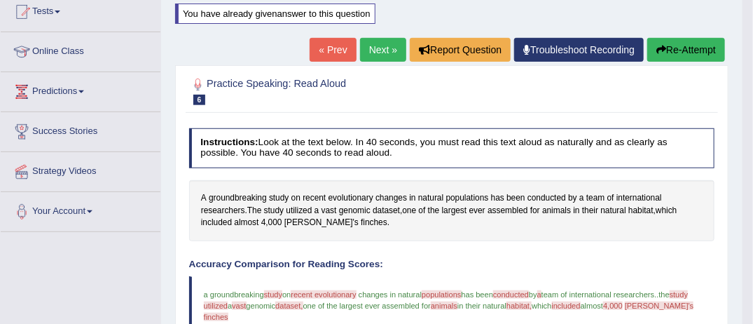
scroll to position [125, 0]
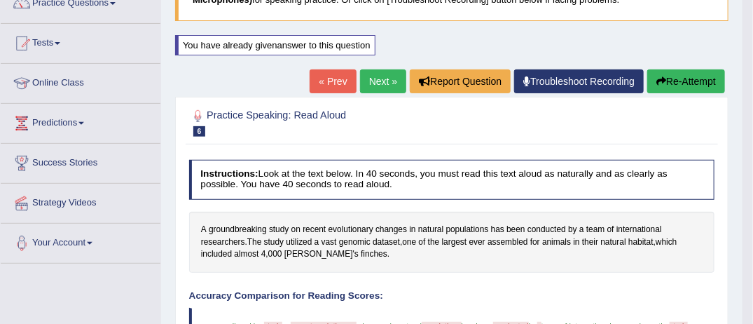
click at [382, 76] on link "Next »" at bounding box center [383, 81] width 46 height 24
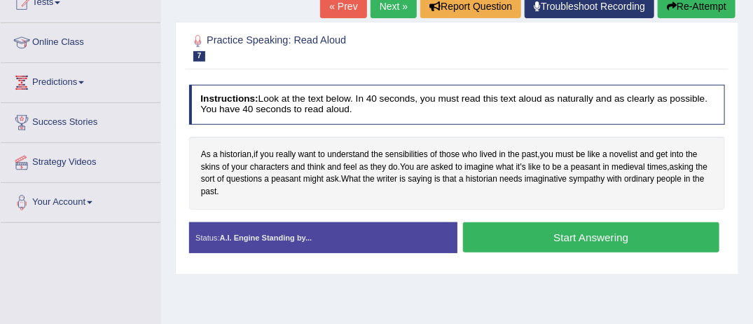
scroll to position [168, 0]
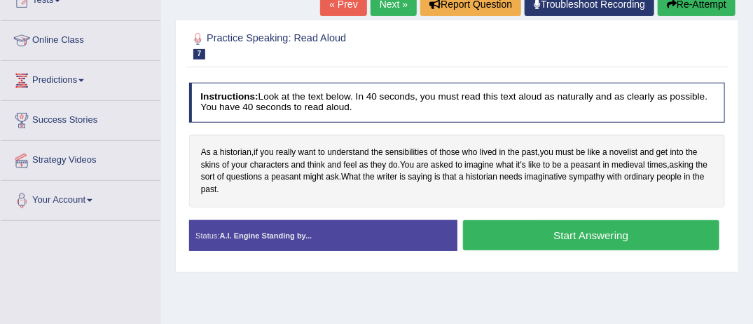
click at [619, 228] on button "Start Answering" at bounding box center [591, 235] width 256 height 30
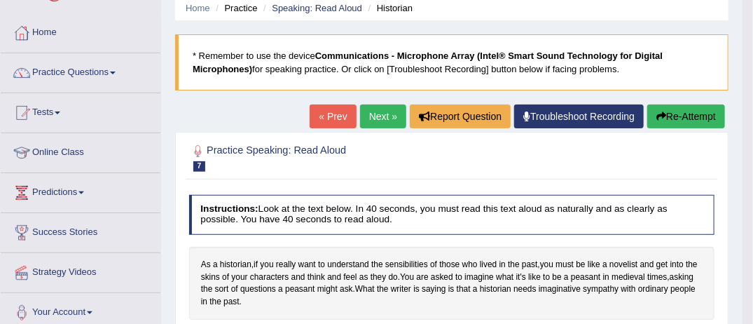
scroll to position [28, 0]
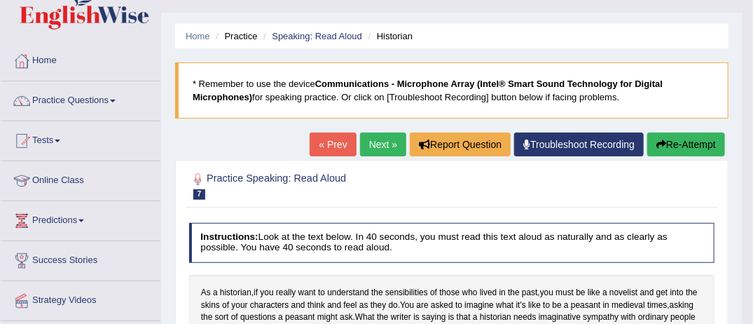
click at [247, 38] on li "Practice" at bounding box center [234, 35] width 45 height 13
click at [197, 35] on link "Home" at bounding box center [198, 36] width 25 height 11
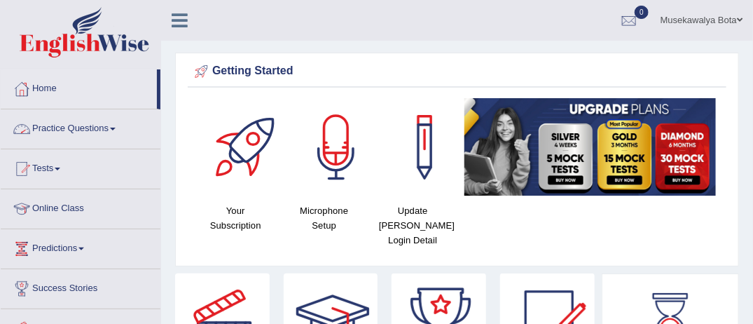
click at [115, 128] on span at bounding box center [113, 129] width 6 height 3
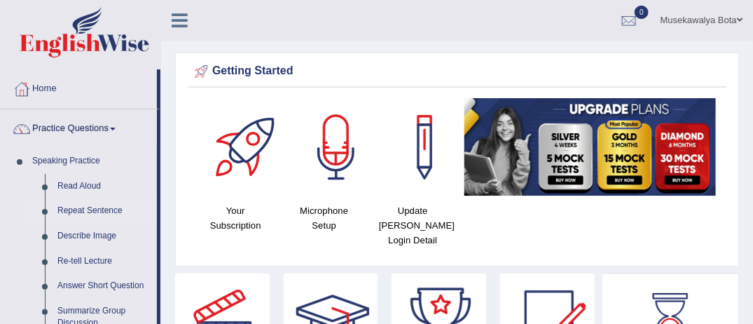
click at [104, 206] on link "Repeat Sentence" at bounding box center [104, 210] width 106 height 25
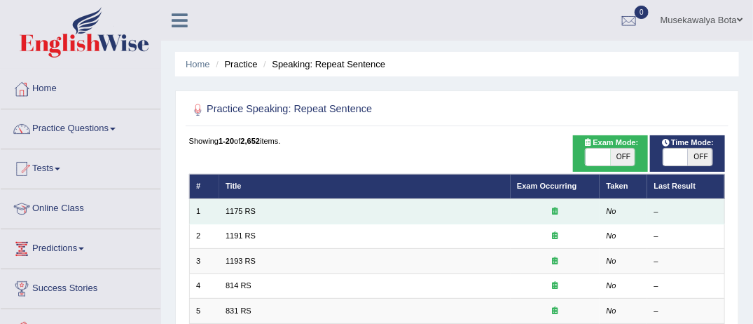
click at [286, 211] on td "1175 RS" at bounding box center [365, 211] width 292 height 25
click at [285, 211] on td "1175 RS" at bounding box center [365, 211] width 292 height 25
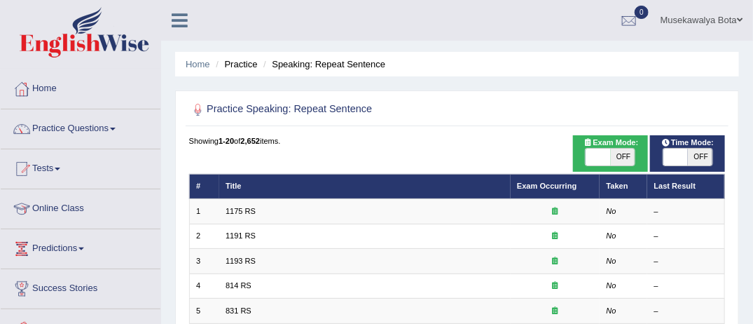
click at [281, 113] on h2 "Practice Speaking: Repeat Sentence" at bounding box center [355, 110] width 333 height 18
click at [325, 112] on h2 "Practice Speaking: Repeat Sentence" at bounding box center [355, 110] width 333 height 18
click at [268, 139] on div "Showing 1-20 of 2,652 items." at bounding box center [457, 140] width 537 height 11
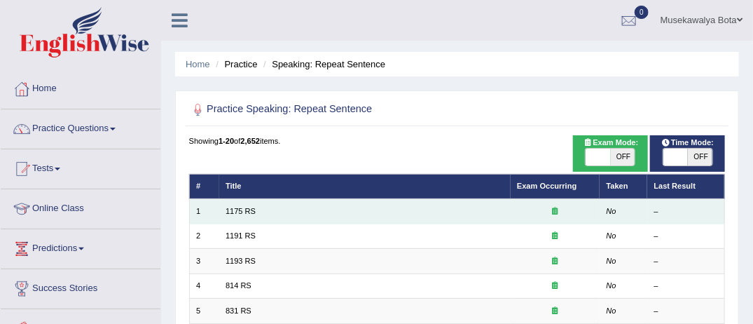
click at [263, 212] on td "1175 RS" at bounding box center [365, 211] width 292 height 25
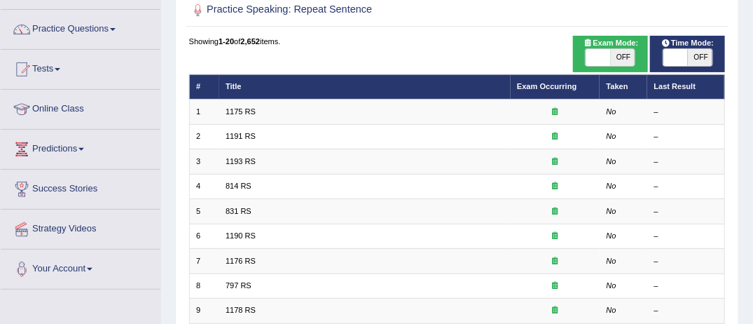
scroll to position [112, 0]
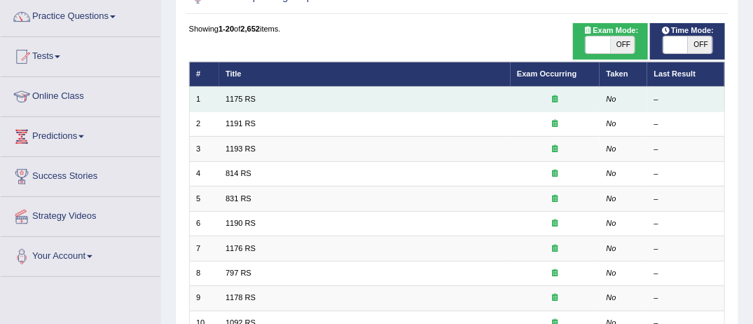
click at [653, 108] on td "–" at bounding box center [686, 99] width 78 height 25
click at [507, 94] on td "1175 RS" at bounding box center [365, 99] width 292 height 25
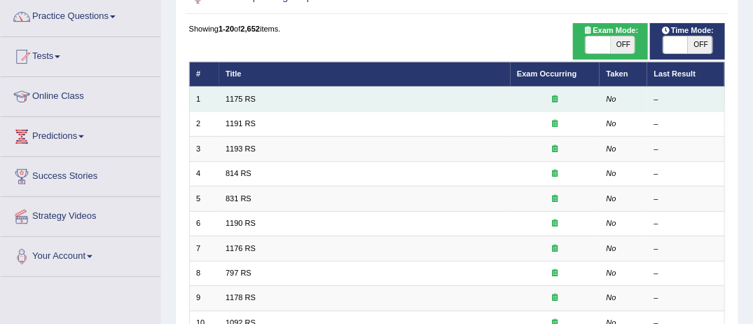
click at [507, 94] on td "1175 RS" at bounding box center [365, 99] width 292 height 25
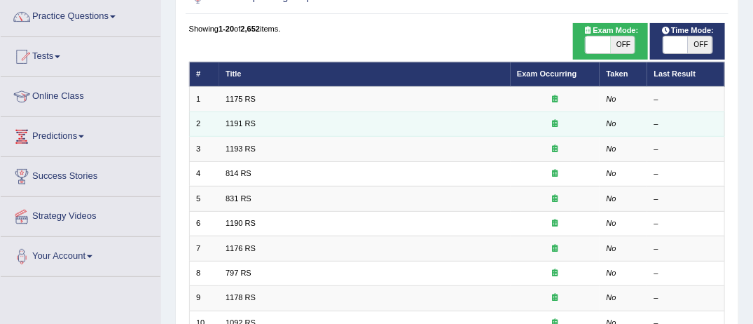
click at [365, 118] on td "1191 RS" at bounding box center [365, 123] width 292 height 25
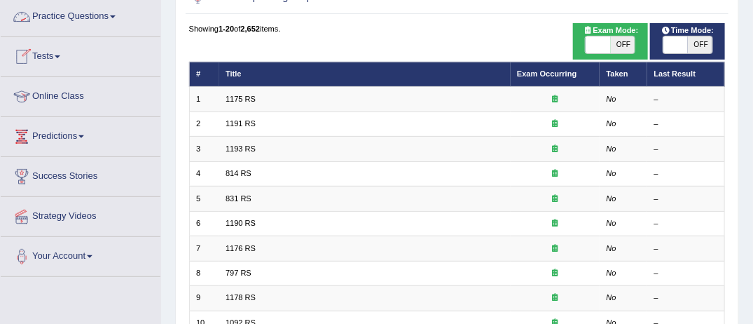
click at [130, 18] on link "Practice Questions" at bounding box center [81, 14] width 160 height 35
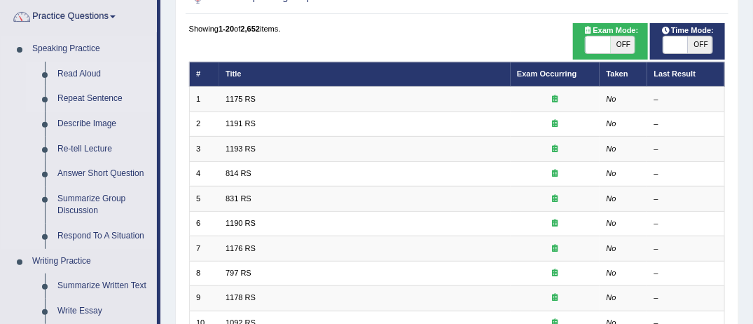
click at [95, 76] on link "Read Aloud" at bounding box center [104, 74] width 106 height 25
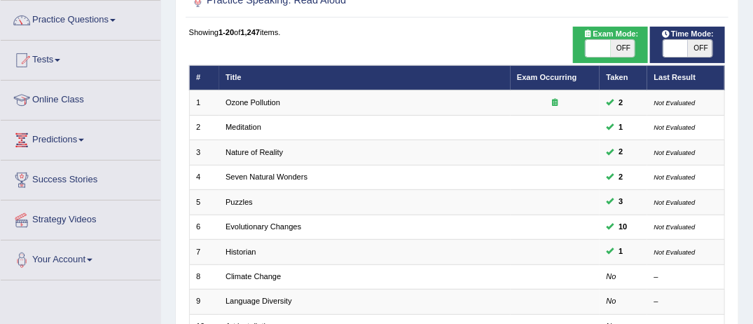
scroll to position [112, 0]
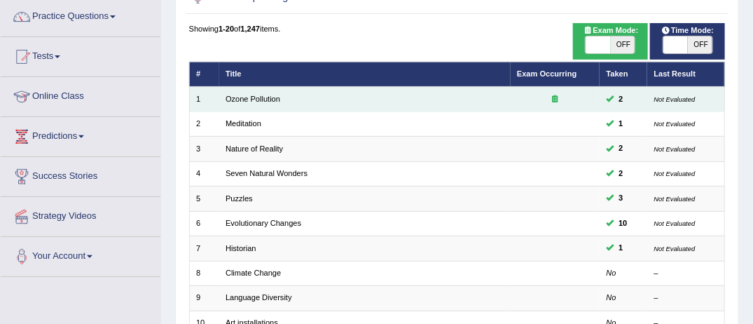
click at [701, 104] on td "Not Evaluated" at bounding box center [686, 99] width 78 height 25
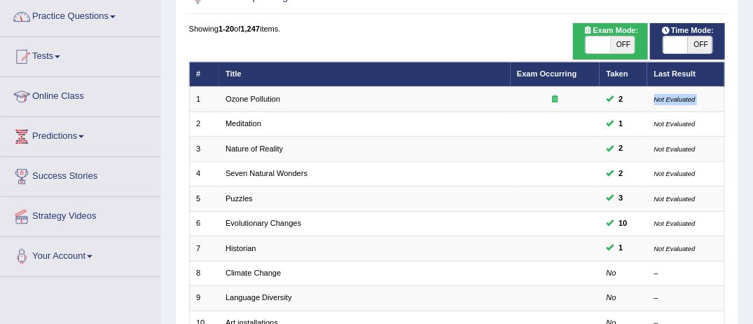
click at [116, 15] on span at bounding box center [113, 16] width 6 height 3
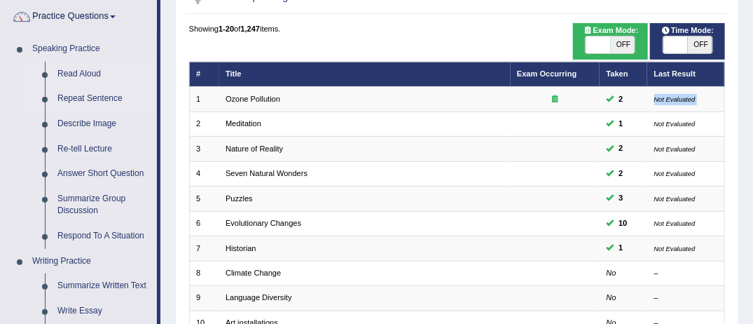
click at [98, 93] on link "Repeat Sentence" at bounding box center [104, 98] width 106 height 25
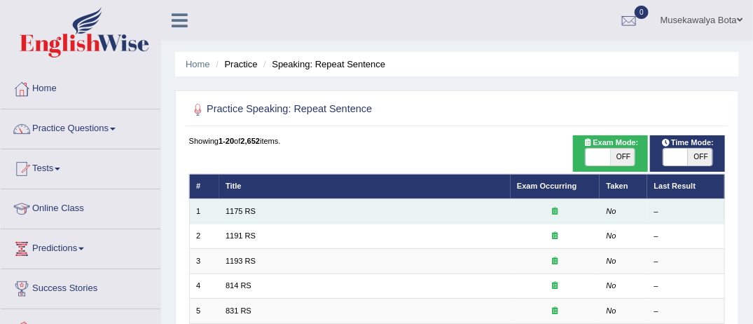
click at [292, 209] on td "1175 RS" at bounding box center [365, 211] width 292 height 25
click at [233, 212] on link "1175 RS" at bounding box center [241, 211] width 30 height 8
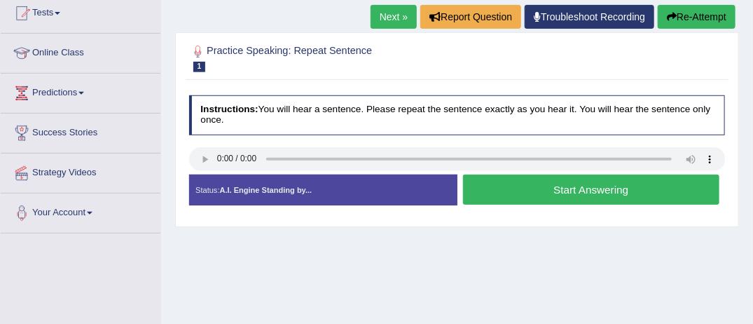
scroll to position [168, 0]
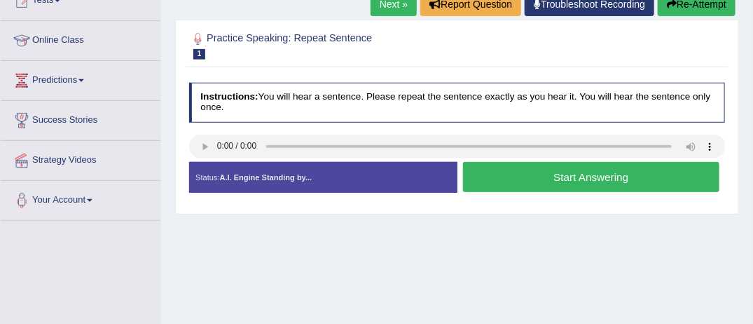
click at [547, 173] on button "Start Answering" at bounding box center [591, 177] width 256 height 30
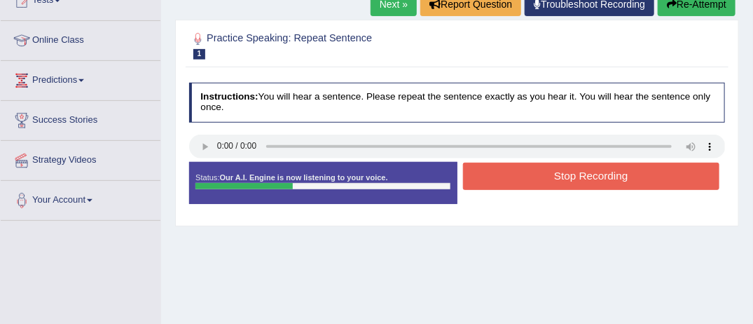
click at [547, 173] on button "Stop Recording" at bounding box center [591, 176] width 256 height 27
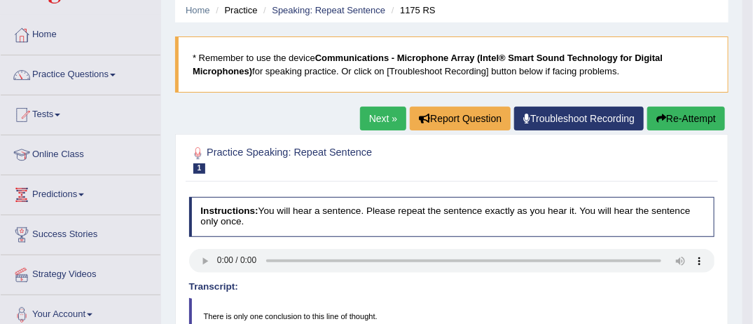
scroll to position [28, 0]
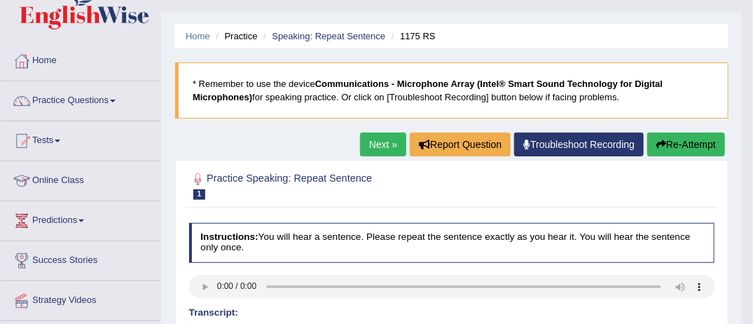
click at [676, 144] on button "Re-Attempt" at bounding box center [686, 144] width 78 height 24
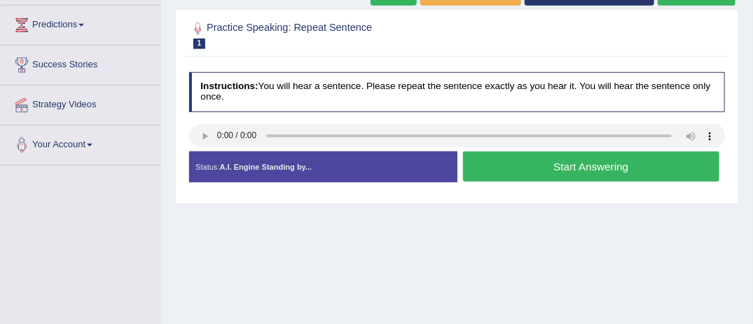
scroll to position [224, 0]
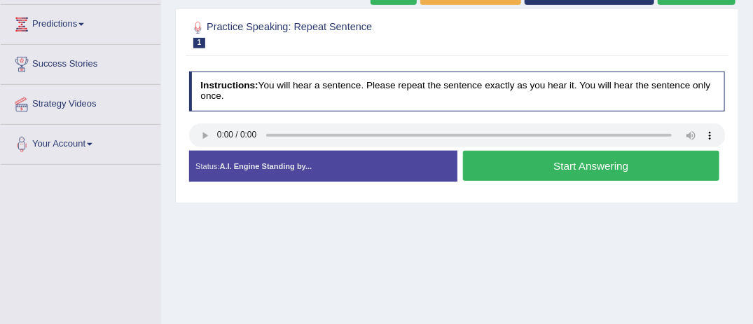
click at [520, 167] on button "Start Answering" at bounding box center [591, 166] width 256 height 30
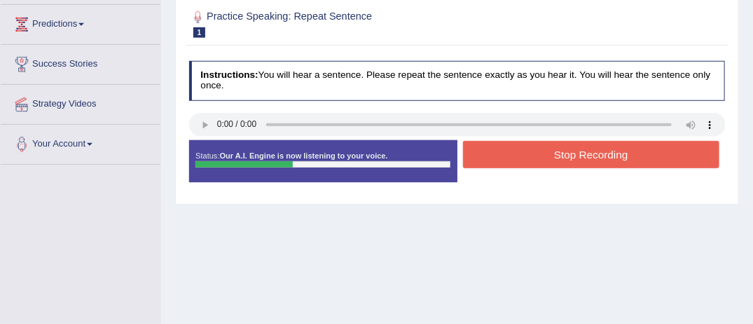
click at [520, 167] on div "Stop Recording" at bounding box center [592, 156] width 268 height 31
click at [514, 151] on button "Stop Recording" at bounding box center [591, 154] width 256 height 27
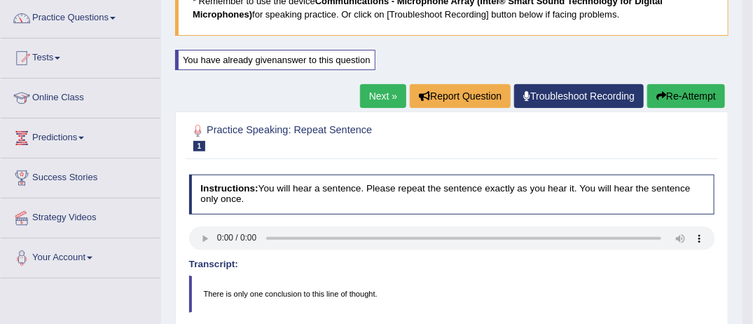
scroll to position [93, 0]
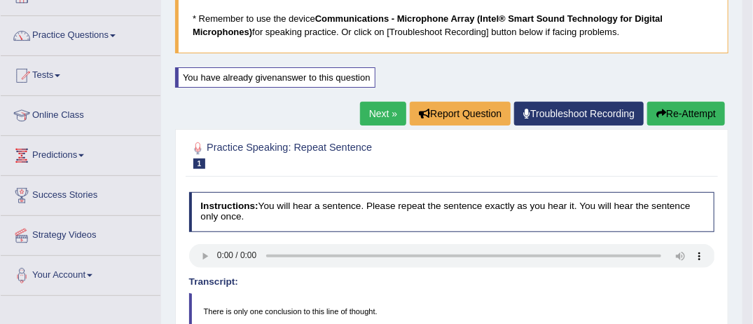
click at [373, 103] on link "Next »" at bounding box center [383, 114] width 46 height 24
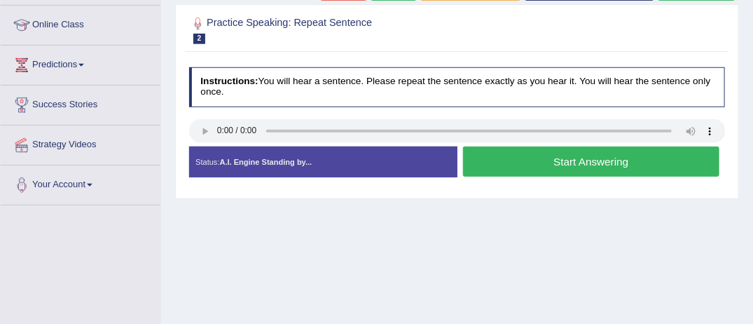
scroll to position [196, 0]
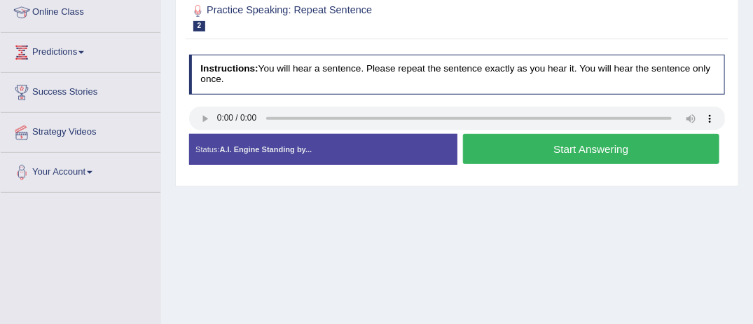
click at [527, 148] on button "Start Answering" at bounding box center [591, 149] width 256 height 30
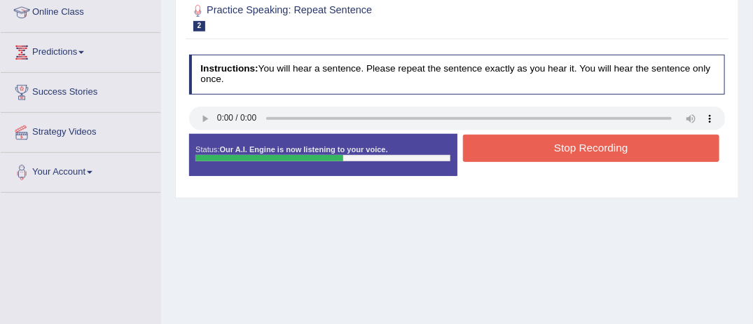
click at [527, 148] on button "Stop Recording" at bounding box center [591, 148] width 256 height 27
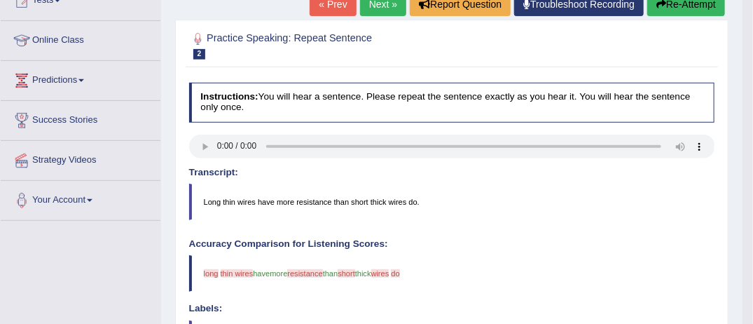
scroll to position [112, 0]
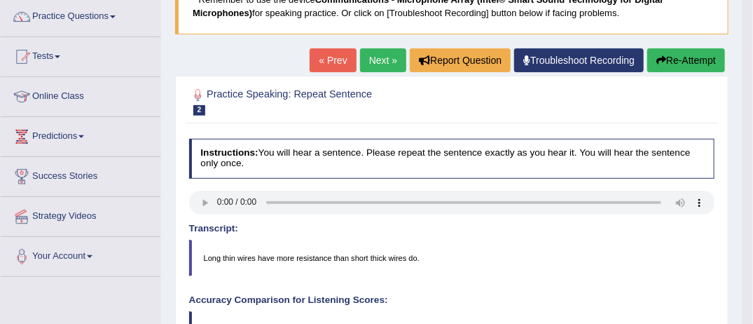
click at [691, 60] on button "Re-Attempt" at bounding box center [686, 60] width 78 height 24
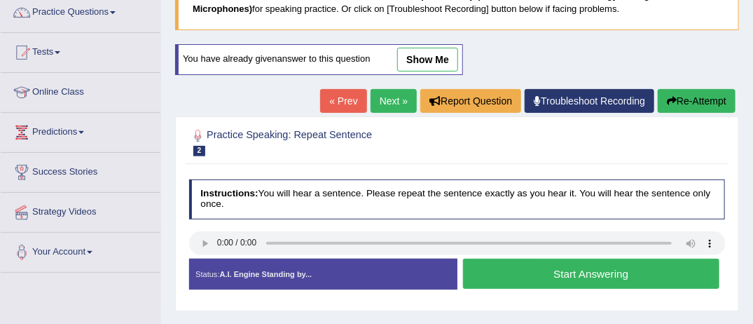
click at [510, 269] on button "Start Answering" at bounding box center [591, 274] width 256 height 30
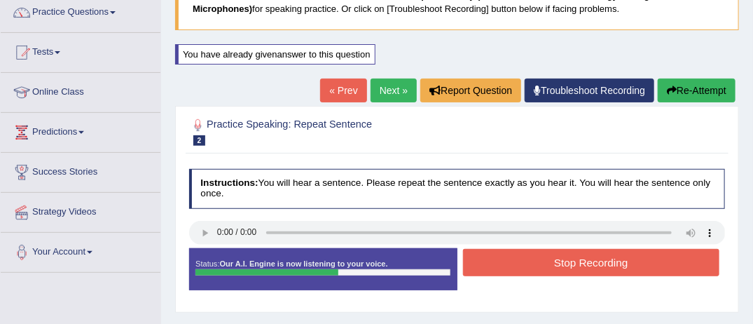
click at [510, 269] on button "Stop Recording" at bounding box center [591, 262] width 256 height 27
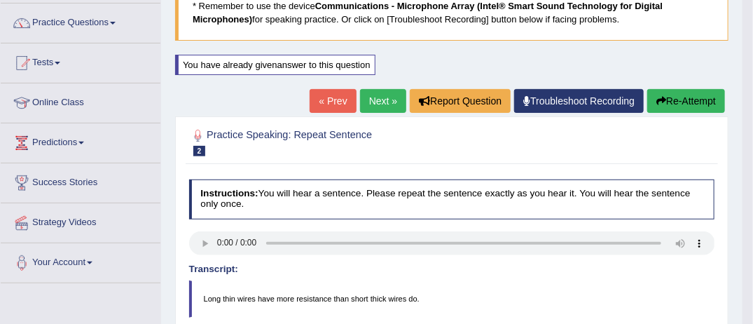
scroll to position [98, 0]
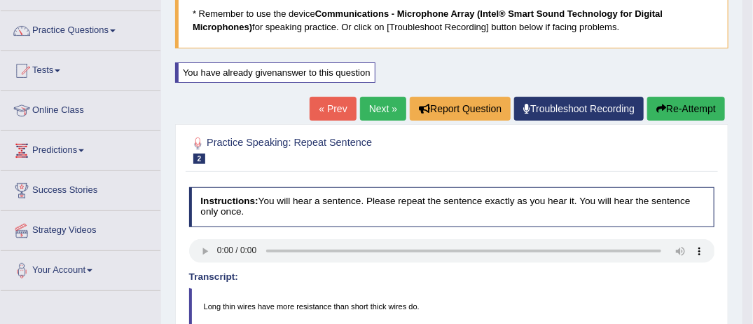
click at [697, 102] on button "Re-Attempt" at bounding box center [686, 109] width 78 height 24
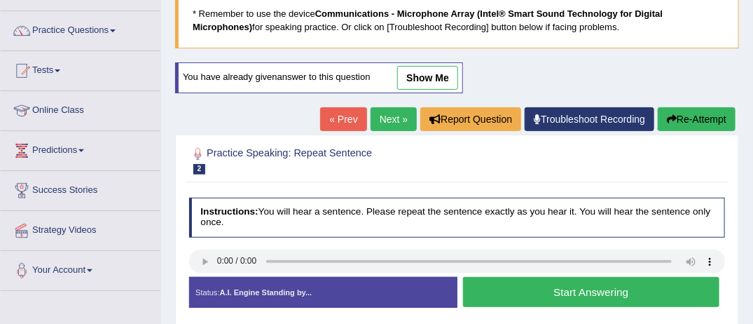
click at [540, 289] on button "Start Answering" at bounding box center [591, 292] width 256 height 30
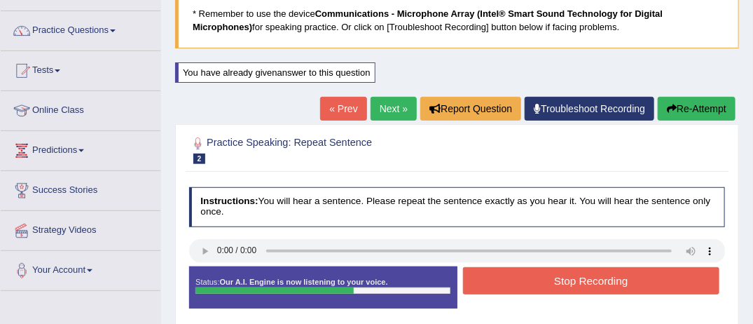
click at [541, 279] on button "Stop Recording" at bounding box center [591, 280] width 256 height 27
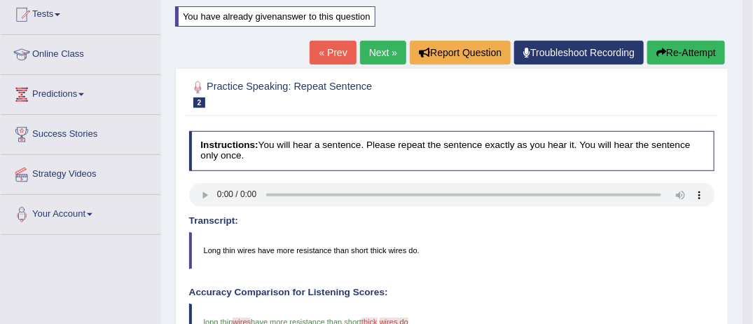
scroll to position [126, 0]
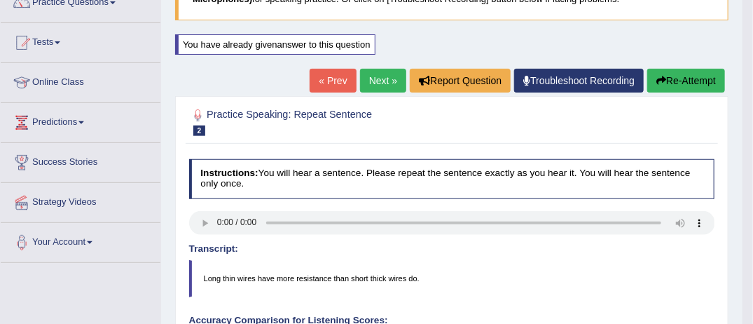
click at [687, 78] on button "Re-Attempt" at bounding box center [686, 81] width 78 height 24
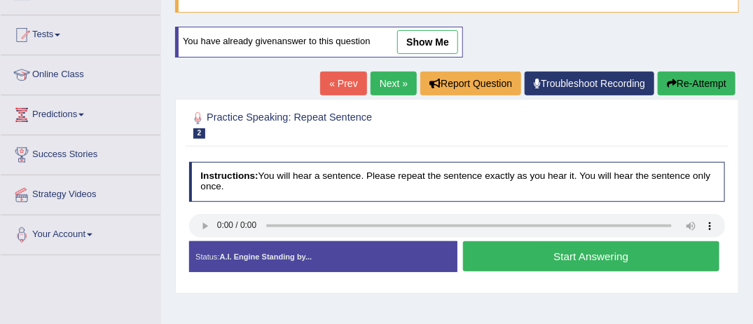
scroll to position [126, 0]
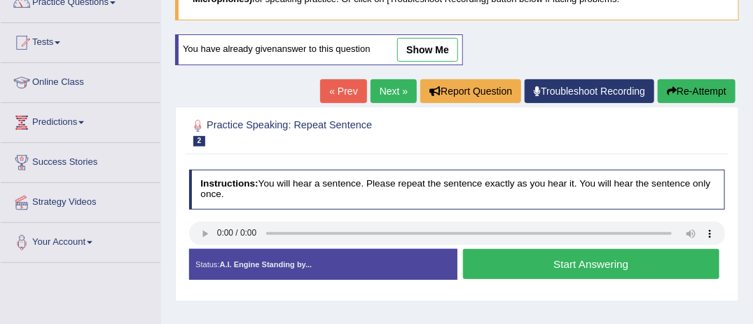
click at [530, 256] on button "Start Answering" at bounding box center [591, 264] width 256 height 30
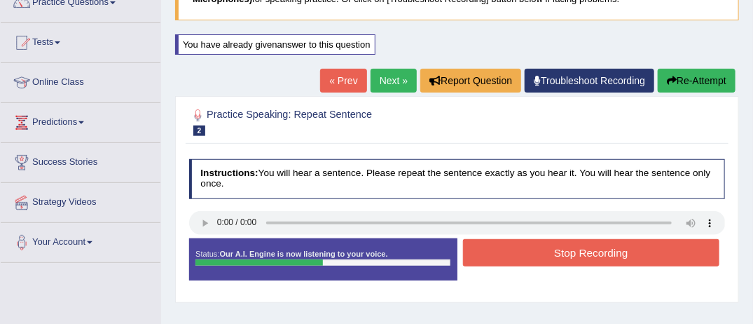
click at [530, 256] on button "Stop Recording" at bounding box center [591, 252] width 256 height 27
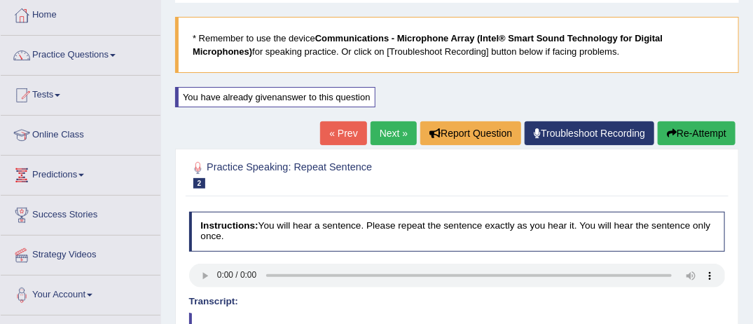
scroll to position [70, 0]
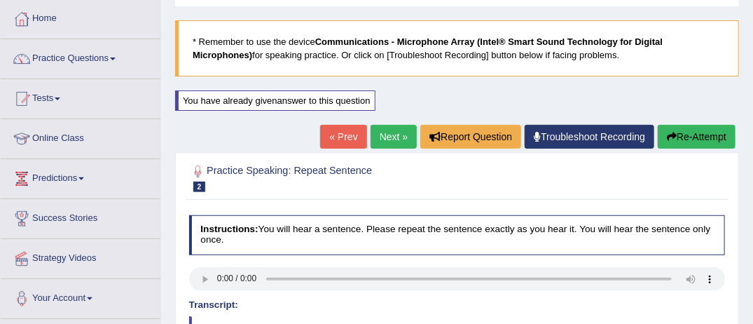
click at [394, 137] on link "Next »" at bounding box center [394, 137] width 46 height 24
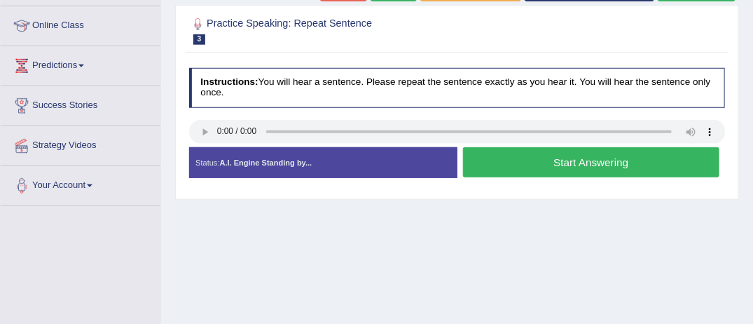
scroll to position [196, 0]
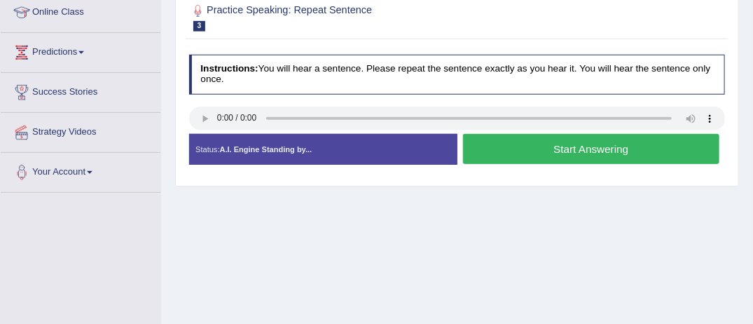
click at [493, 144] on button "Start Answering" at bounding box center [591, 149] width 256 height 30
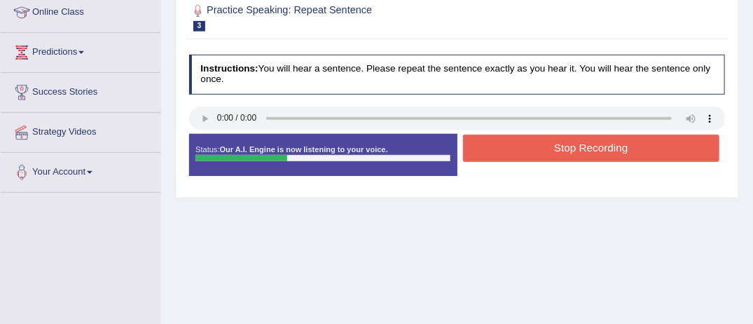
click at [493, 144] on button "Stop Recording" at bounding box center [591, 148] width 256 height 27
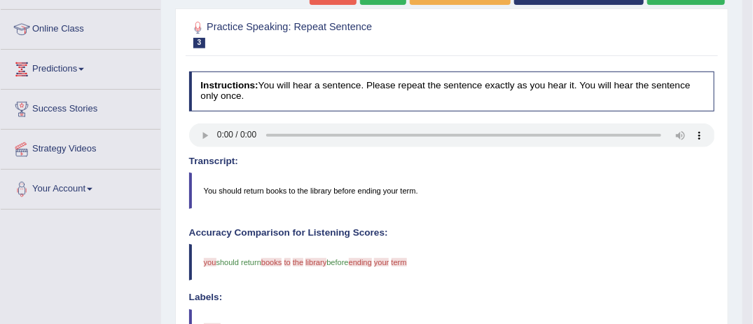
scroll to position [168, 0]
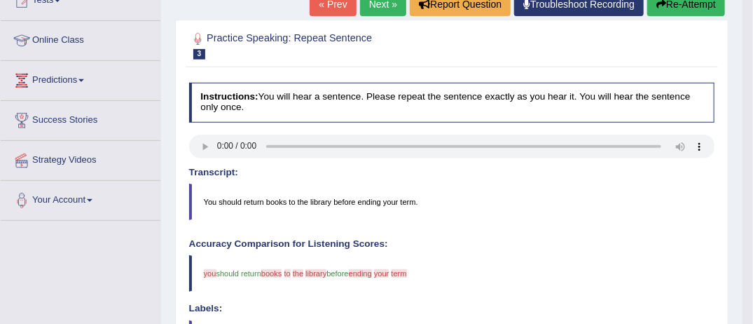
click at [710, 3] on button "Re-Attempt" at bounding box center [686, 4] width 78 height 24
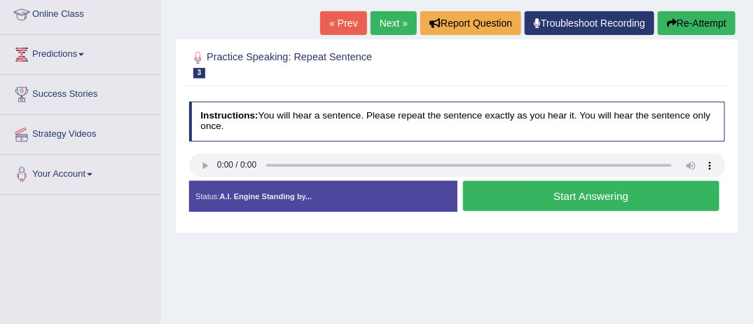
scroll to position [168, 0]
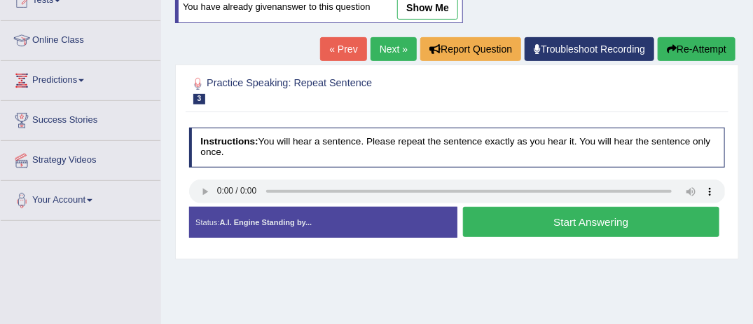
click at [516, 216] on button "Start Answering" at bounding box center [591, 222] width 256 height 30
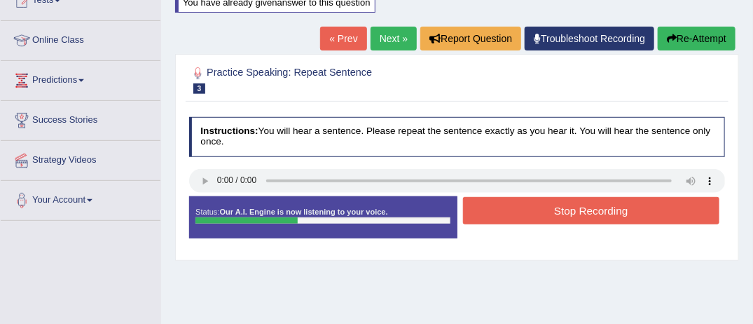
click at [516, 216] on button "Stop Recording" at bounding box center [591, 210] width 256 height 27
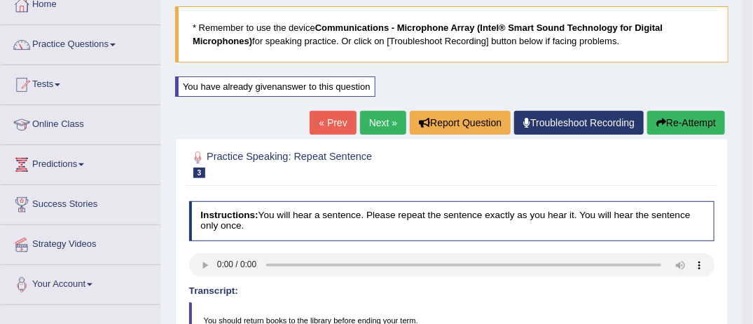
scroll to position [84, 0]
click at [676, 116] on button "Re-Attempt" at bounding box center [686, 123] width 78 height 24
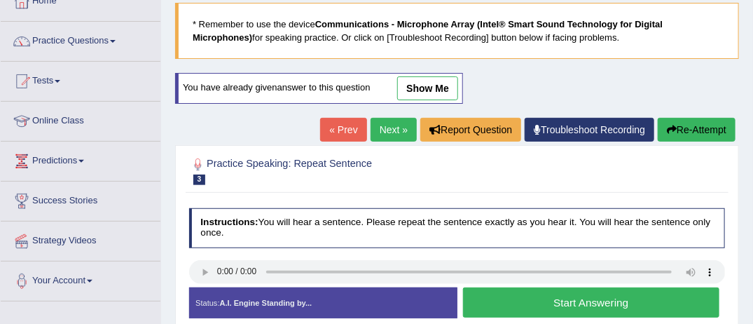
scroll to position [84, 0]
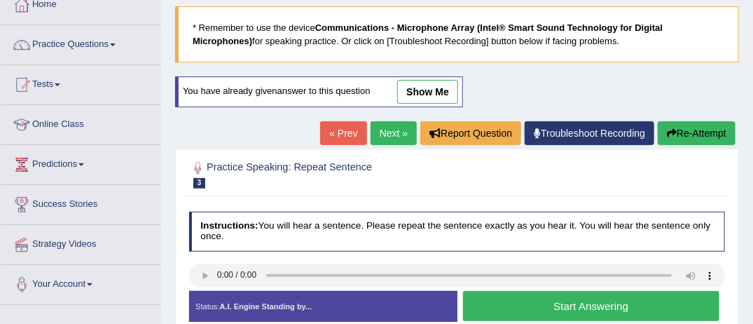
click at [584, 306] on button "Start Answering" at bounding box center [591, 306] width 256 height 30
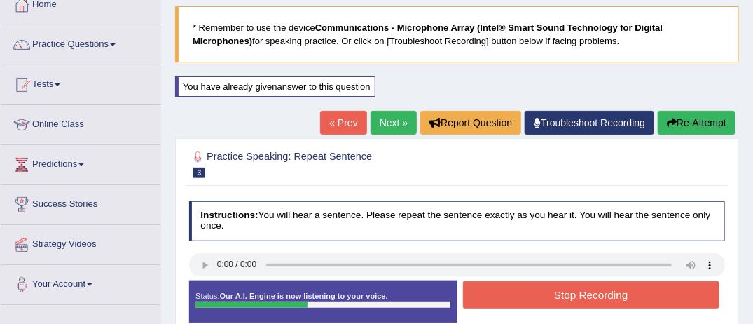
click at [584, 297] on button "Stop Recording" at bounding box center [591, 294] width 256 height 27
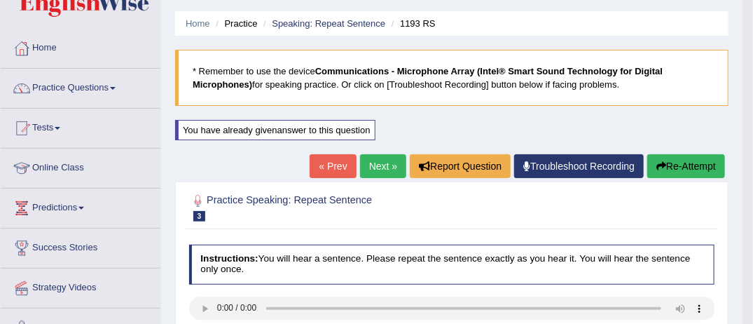
scroll to position [28, 0]
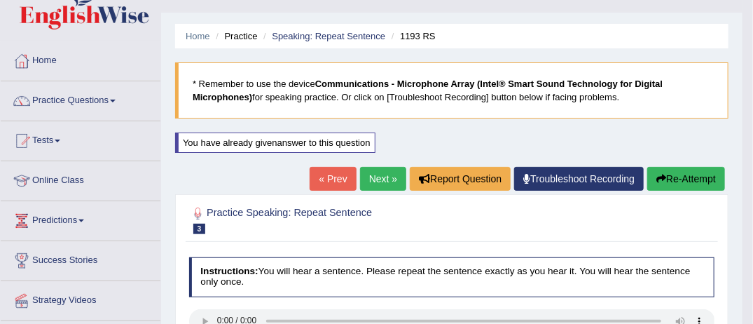
click at [383, 178] on link "Next »" at bounding box center [383, 179] width 46 height 24
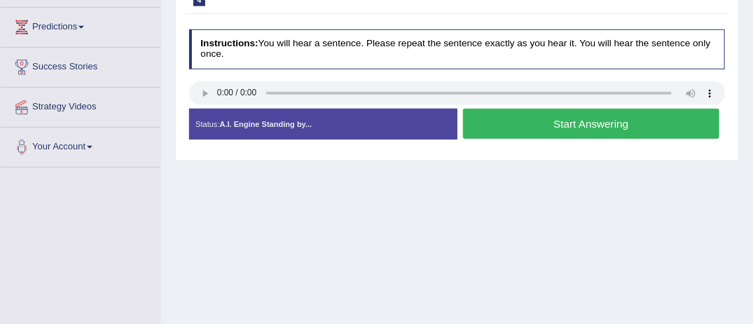
scroll to position [224, 0]
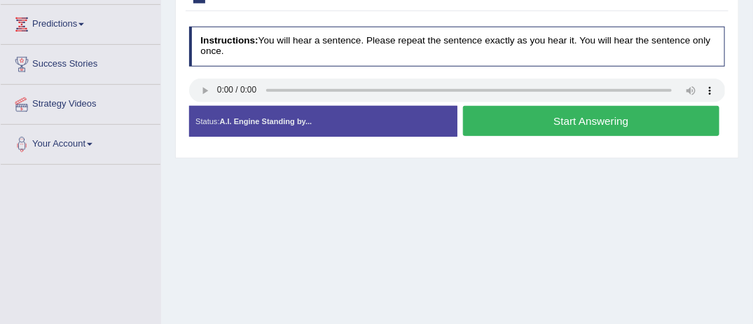
click at [499, 116] on button "Start Answering" at bounding box center [591, 121] width 256 height 30
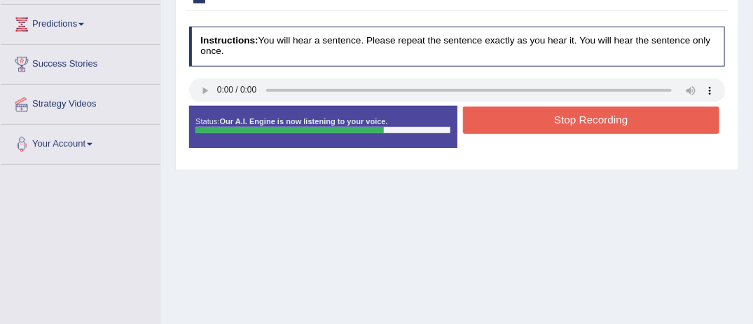
click at [499, 116] on button "Stop Recording" at bounding box center [591, 120] width 256 height 27
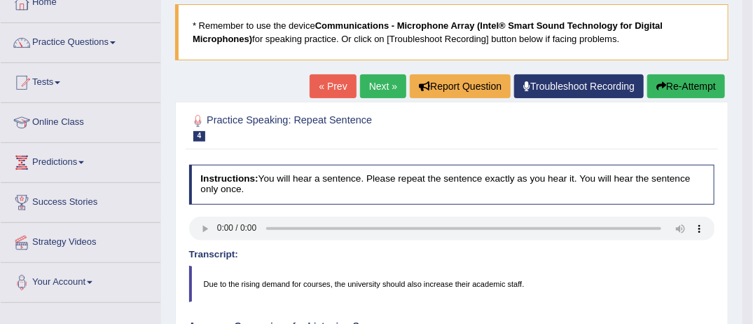
scroll to position [56, 0]
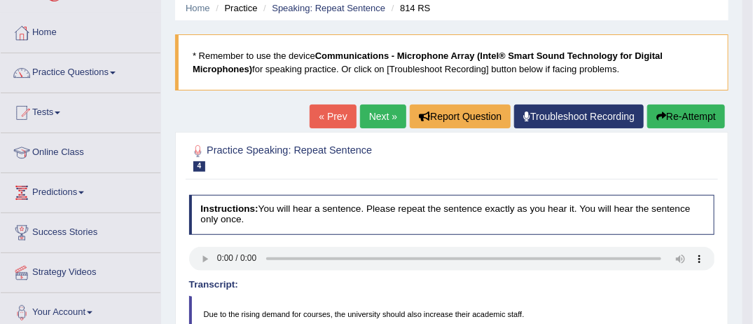
click at [696, 116] on button "Re-Attempt" at bounding box center [686, 116] width 78 height 24
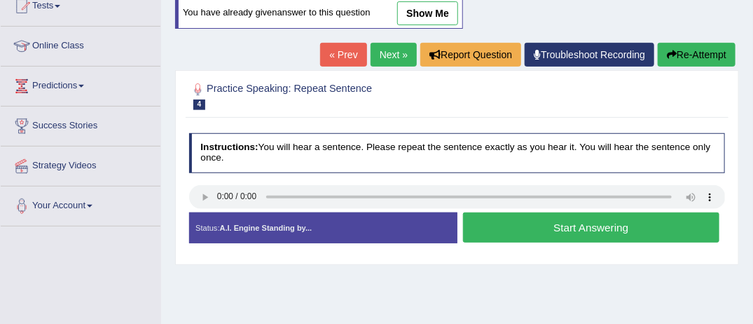
scroll to position [168, 0]
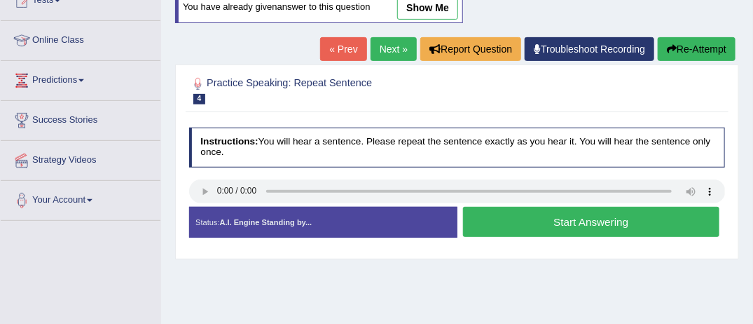
click at [497, 217] on button "Start Answering" at bounding box center [591, 222] width 256 height 30
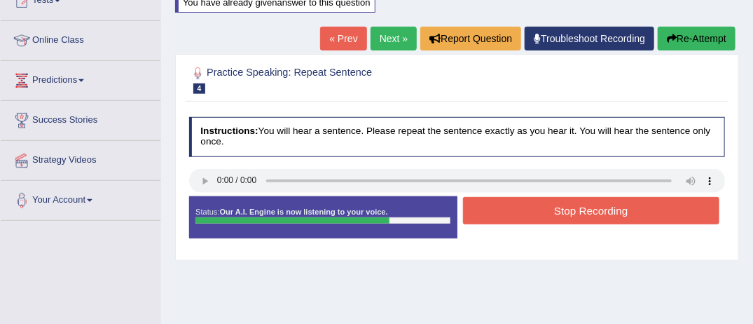
click at [497, 217] on button "Stop Recording" at bounding box center [591, 210] width 256 height 27
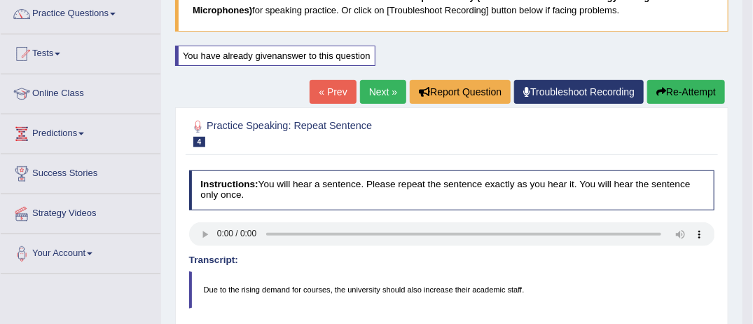
scroll to position [84, 0]
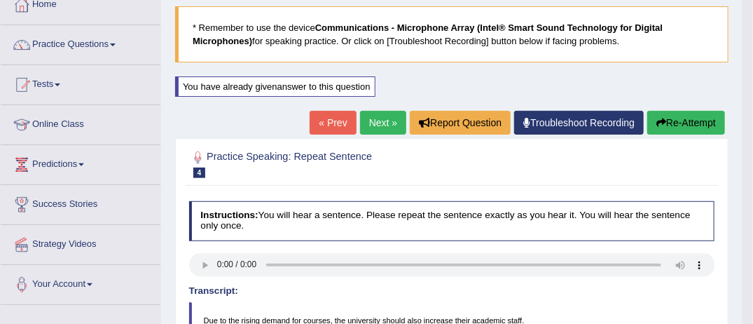
click at [682, 118] on button "Re-Attempt" at bounding box center [686, 123] width 78 height 24
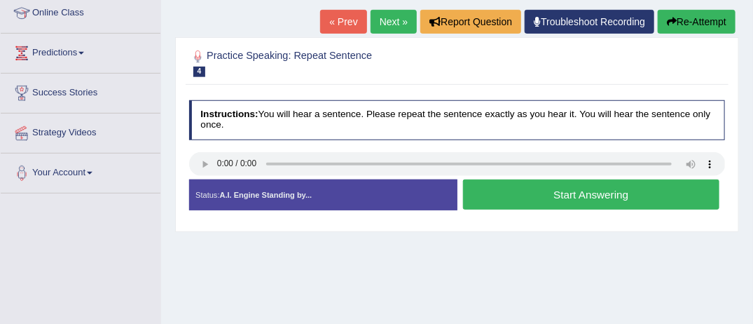
scroll to position [196, 0]
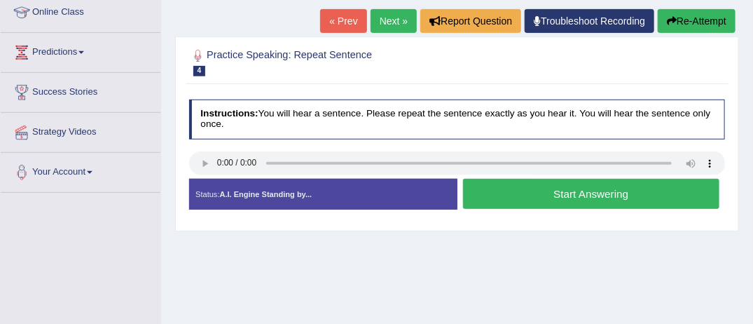
click at [477, 188] on button "Start Answering" at bounding box center [591, 194] width 256 height 30
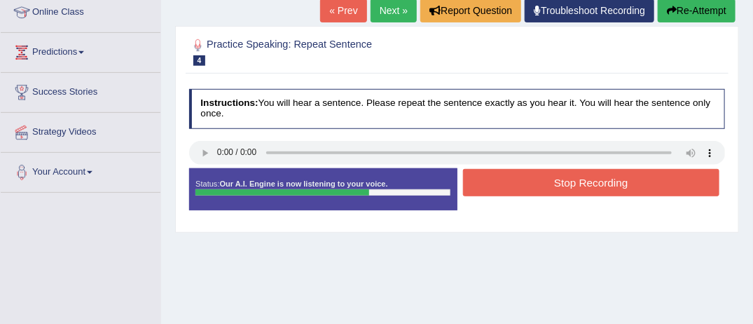
click at [477, 188] on button "Stop Recording" at bounding box center [591, 182] width 256 height 27
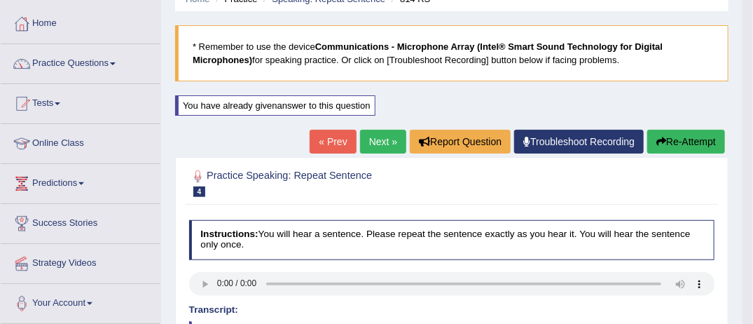
scroll to position [0, 0]
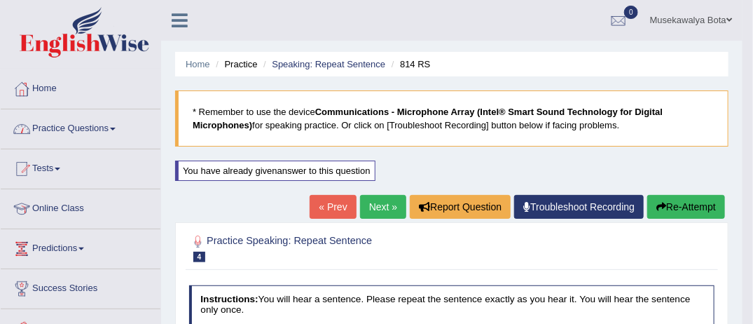
click at [116, 129] on span at bounding box center [113, 129] width 6 height 3
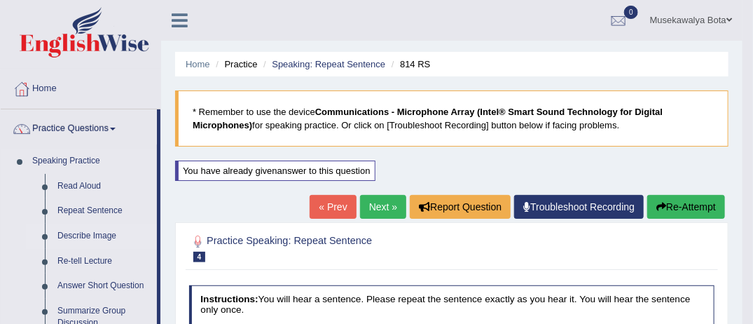
click at [108, 235] on link "Describe Image" at bounding box center [104, 236] width 106 height 25
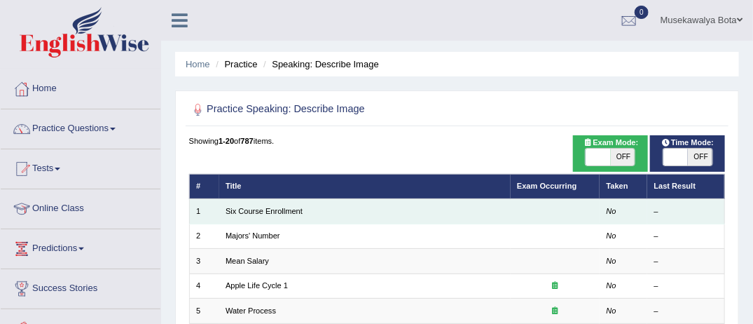
click at [574, 203] on td at bounding box center [556, 211] width 90 height 25
click at [523, 210] on td at bounding box center [556, 211] width 90 height 25
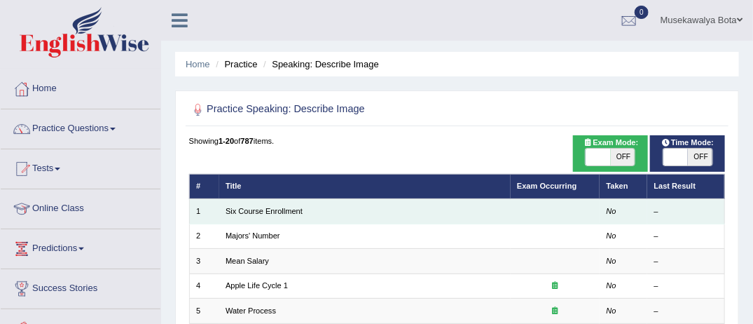
click at [523, 210] on td at bounding box center [556, 211] width 90 height 25
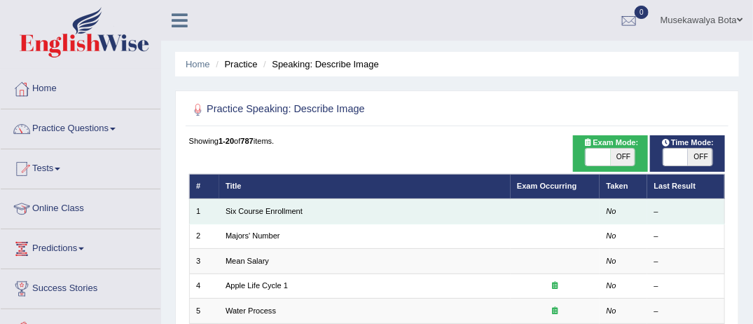
click at [523, 210] on td at bounding box center [556, 211] width 90 height 25
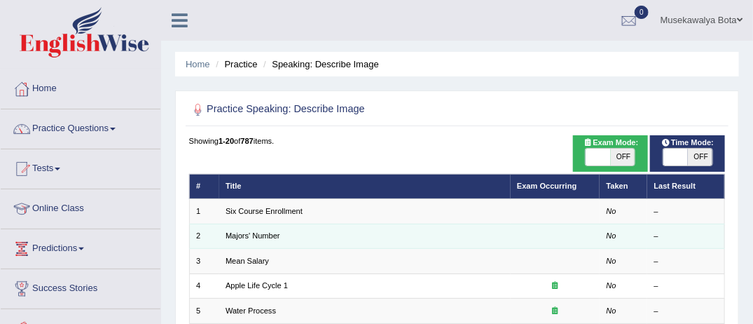
click at [523, 229] on td at bounding box center [556, 236] width 90 height 25
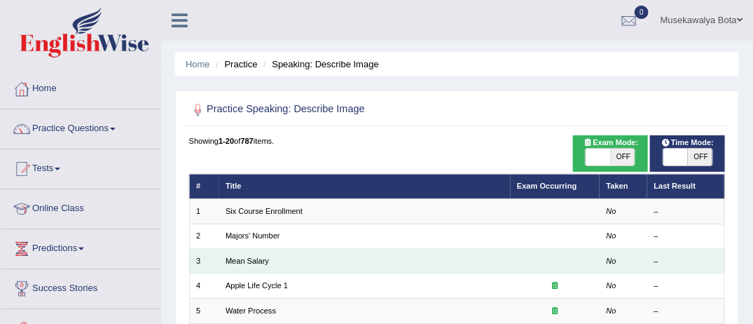
click at [505, 263] on td "Mean Salary" at bounding box center [365, 261] width 292 height 25
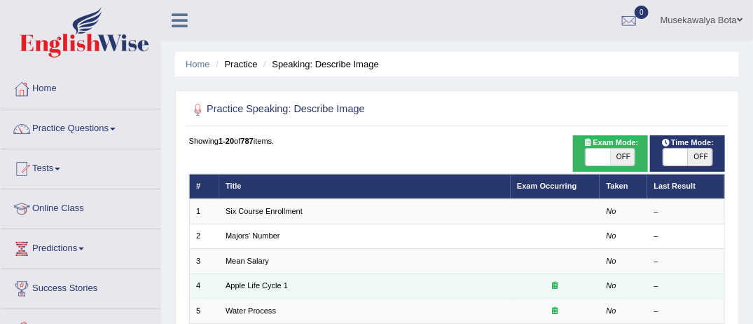
click at [506, 287] on td "Apple Life Cycle 1" at bounding box center [365, 285] width 292 height 25
drag, startPoint x: 506, startPoint y: 287, endPoint x: 535, endPoint y: 281, distance: 30.1
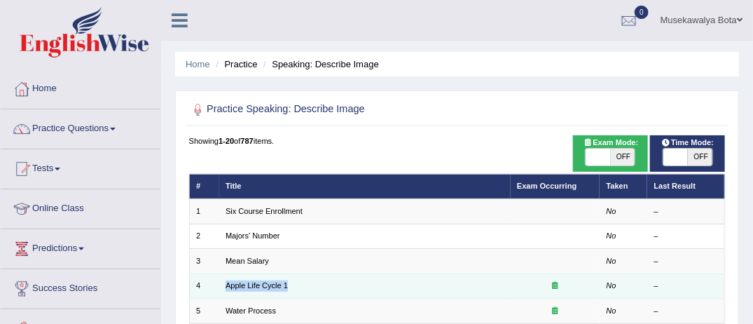
click at [535, 281] on div at bounding box center [555, 285] width 76 height 11
click at [561, 284] on div at bounding box center [555, 285] width 76 height 11
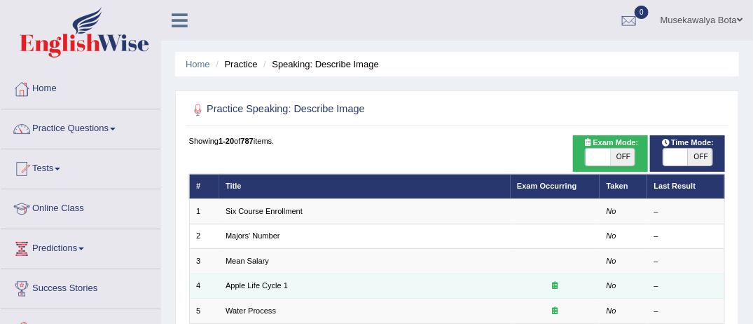
click at [561, 284] on div at bounding box center [555, 285] width 76 height 11
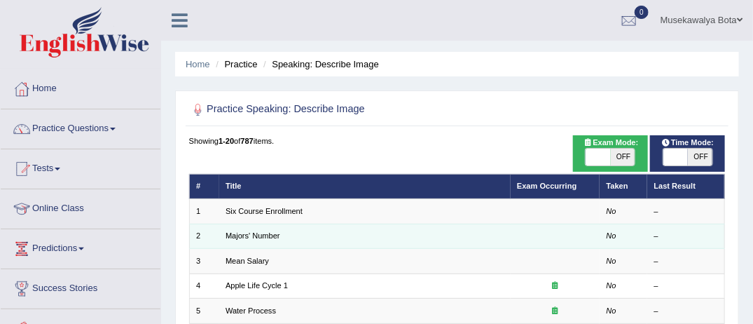
click at [533, 241] on td at bounding box center [556, 236] width 90 height 25
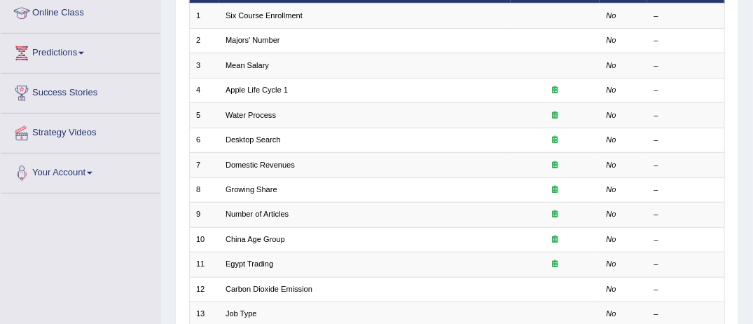
scroll to position [196, 0]
